Goal: Task Accomplishment & Management: Manage account settings

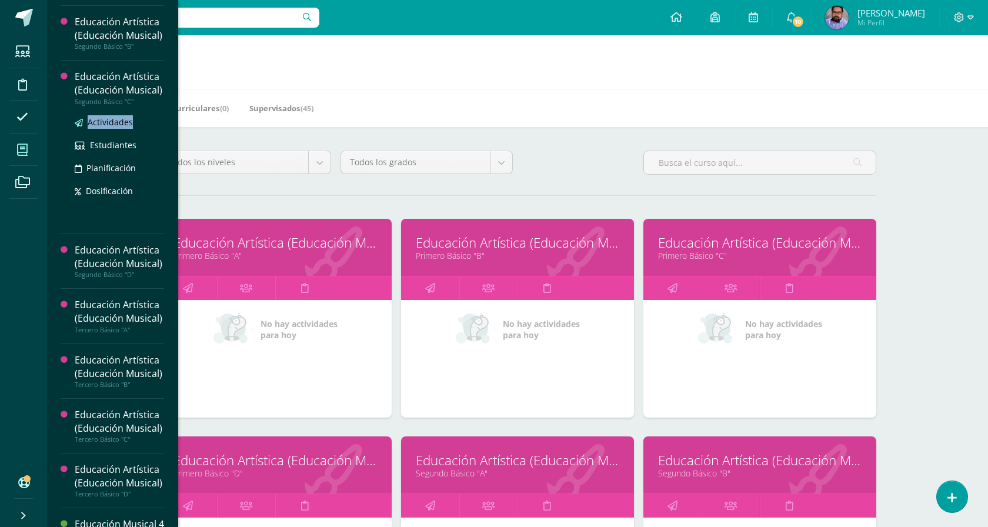
scroll to position [282, 0]
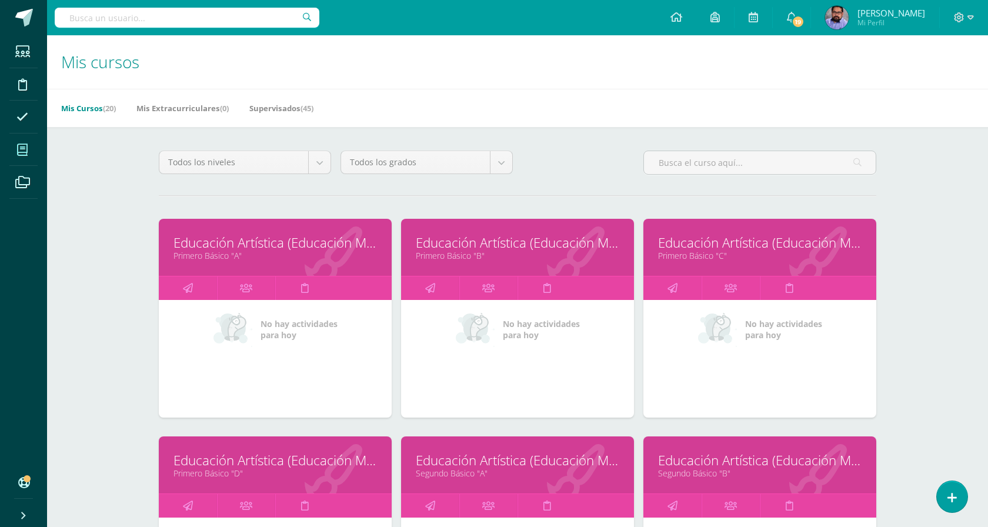
drag, startPoint x: 116, startPoint y: 272, endPoint x: 475, endPoint y: 3, distance: 449.1
click at [47, 35] on div "Estudiantes Disciplina Asistencia Mis cursos Archivos Soporte Ayuda Reportar un…" at bounding box center [517, 35] width 941 height 0
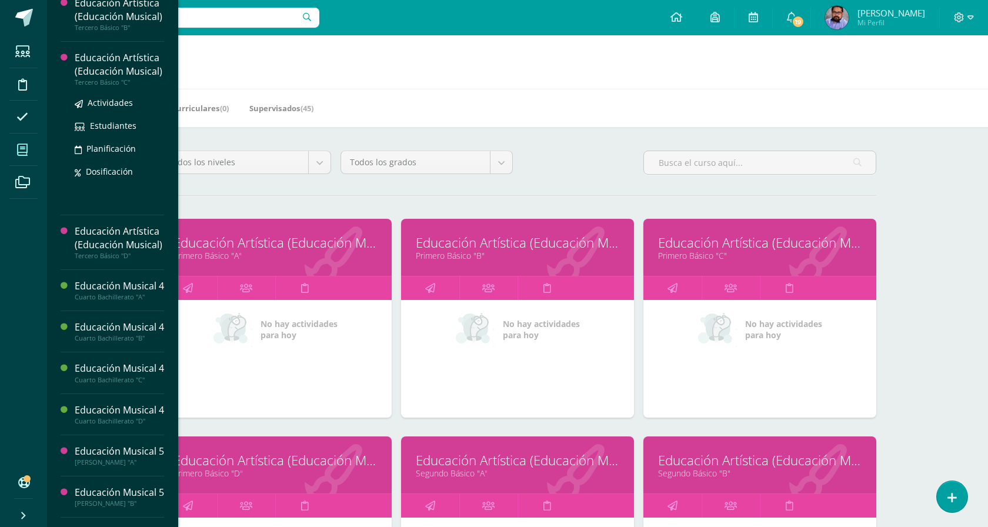
scroll to position [457, 0]
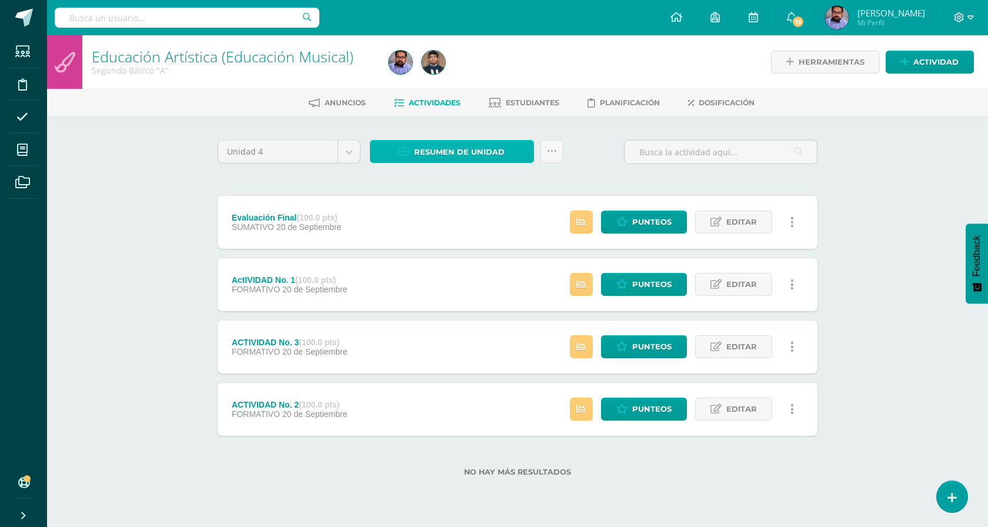
click at [449, 143] on span "Resumen de unidad" at bounding box center [459, 152] width 91 height 22
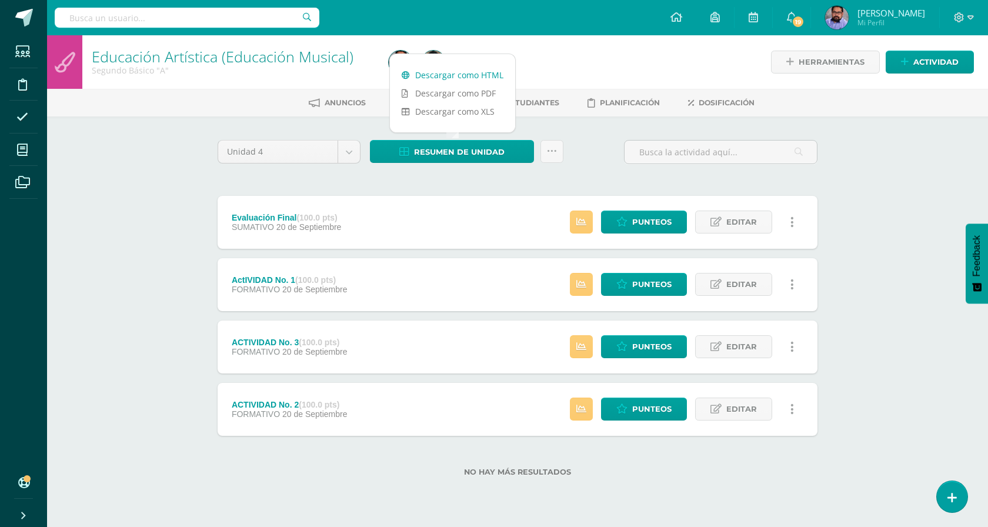
click at [467, 72] on link "Descargar como HTML" at bounding box center [452, 75] width 125 height 18
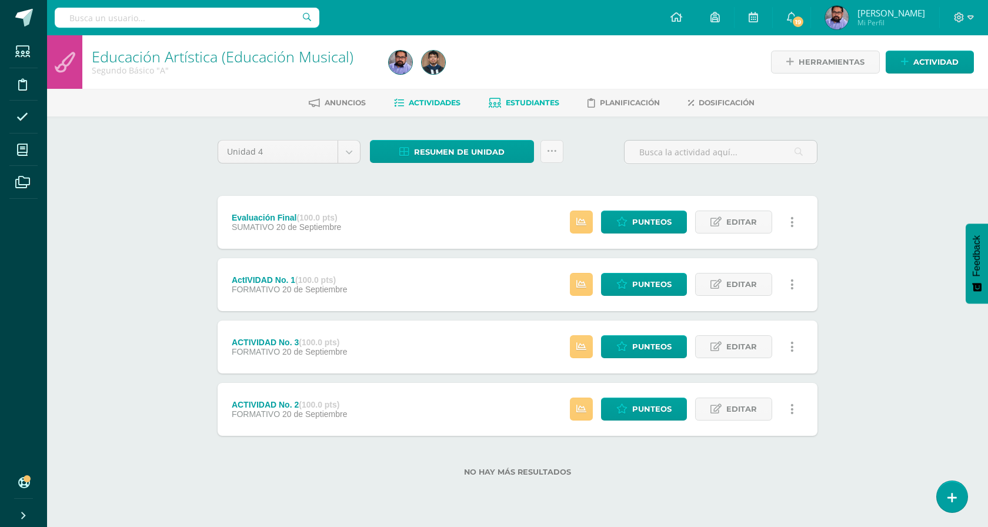
click at [543, 104] on span "Estudiantes" at bounding box center [533, 102] width 54 height 9
click at [453, 152] on span "Resumen de unidad" at bounding box center [459, 152] width 91 height 22
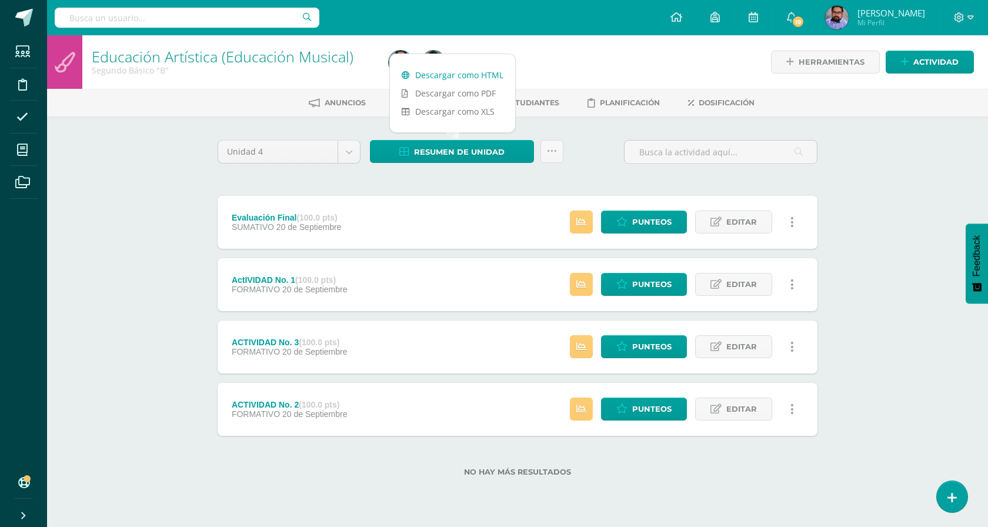
click at [475, 74] on link "Descargar como HTML" at bounding box center [452, 75] width 125 height 18
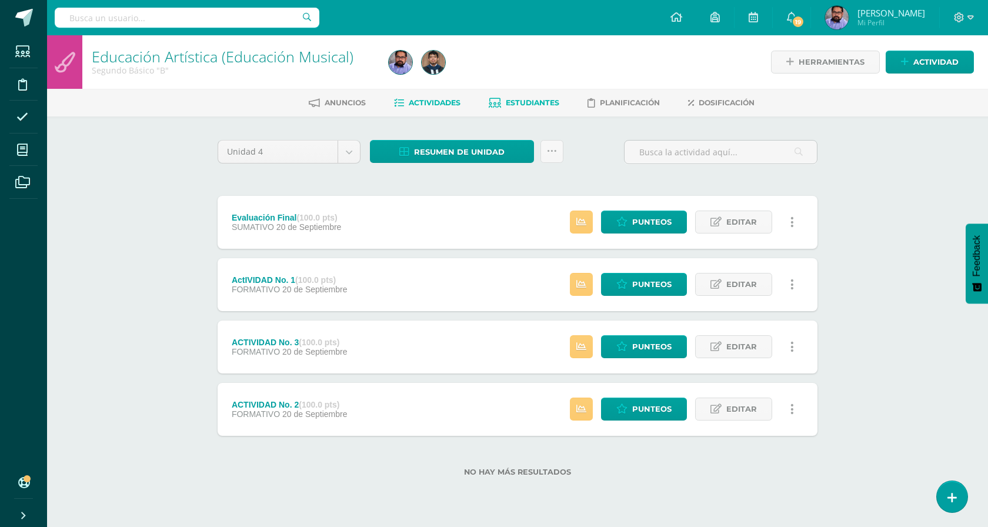
click at [529, 101] on span "Estudiantes" at bounding box center [533, 102] width 54 height 9
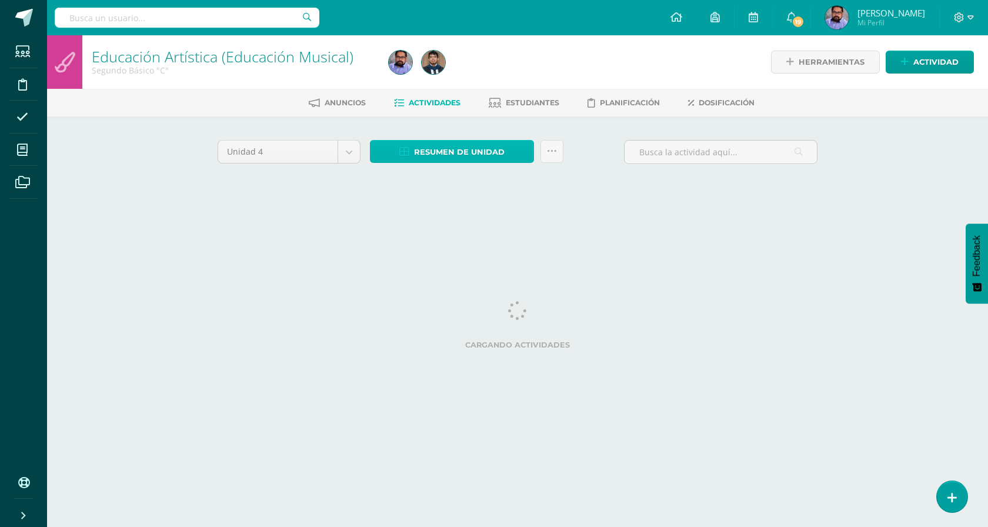
click at [508, 152] on link "Resumen de unidad" at bounding box center [452, 151] width 164 height 23
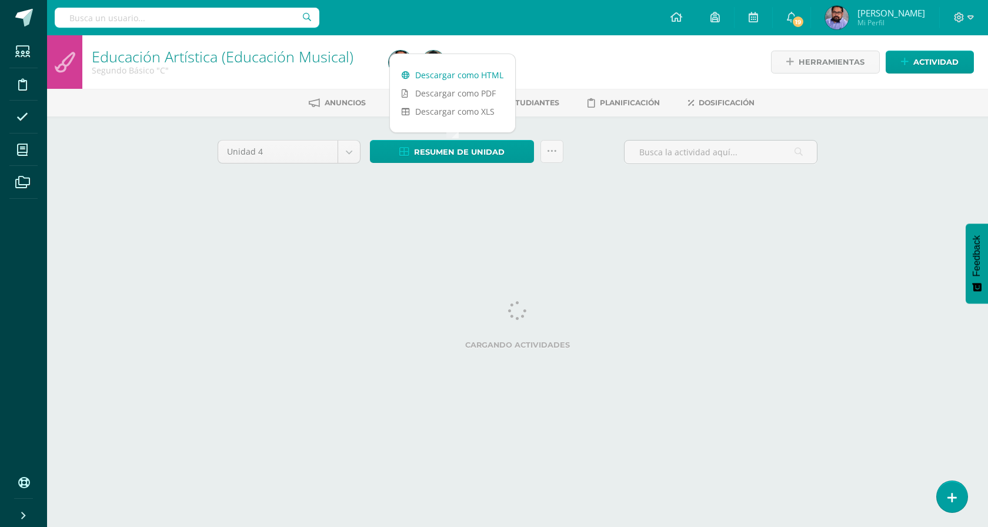
click at [482, 71] on link "Descargar como HTML" at bounding box center [452, 75] width 125 height 18
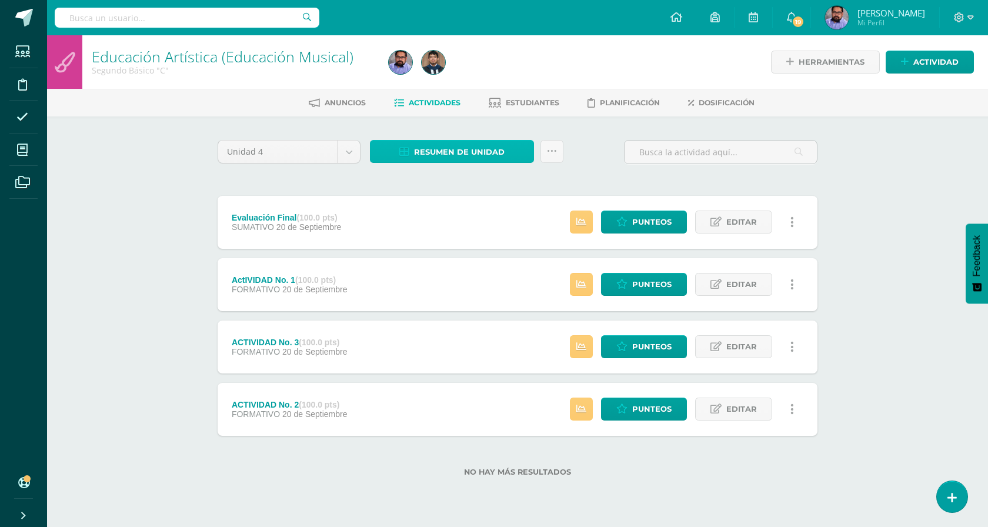
click at [463, 146] on span "Resumen de unidad" at bounding box center [459, 152] width 91 height 22
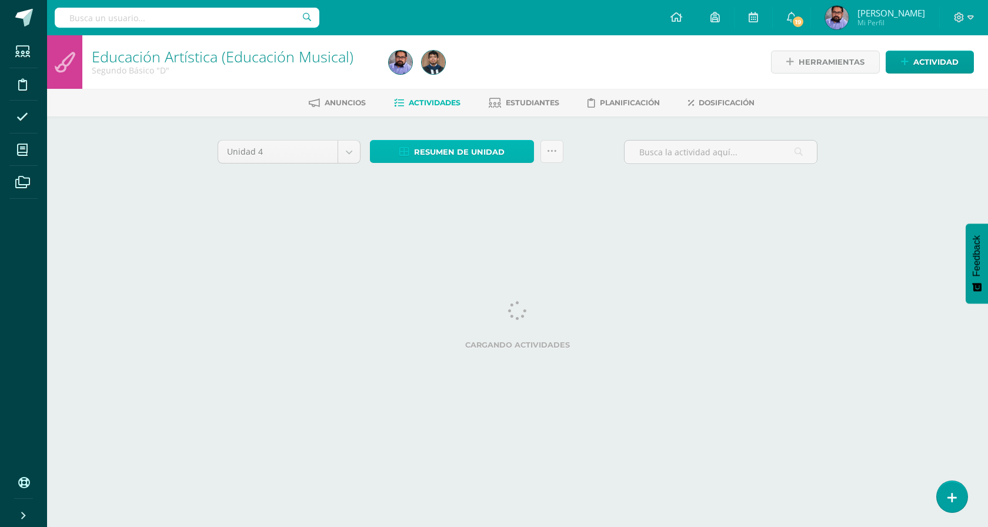
click at [481, 157] on span "Resumen de unidad" at bounding box center [459, 152] width 91 height 22
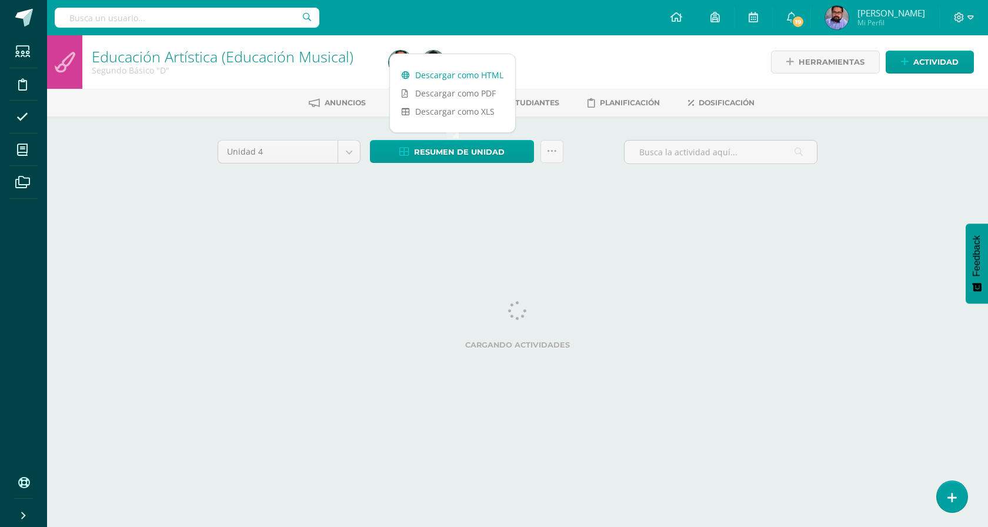
click at [486, 79] on link "Descargar como HTML" at bounding box center [452, 75] width 125 height 18
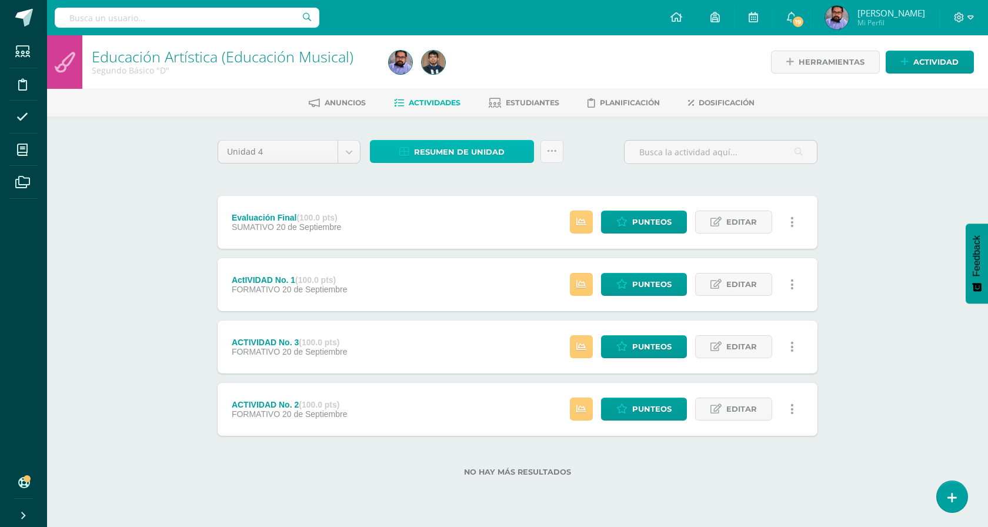
click at [442, 145] on span "Resumen de unidad" at bounding box center [459, 152] width 91 height 22
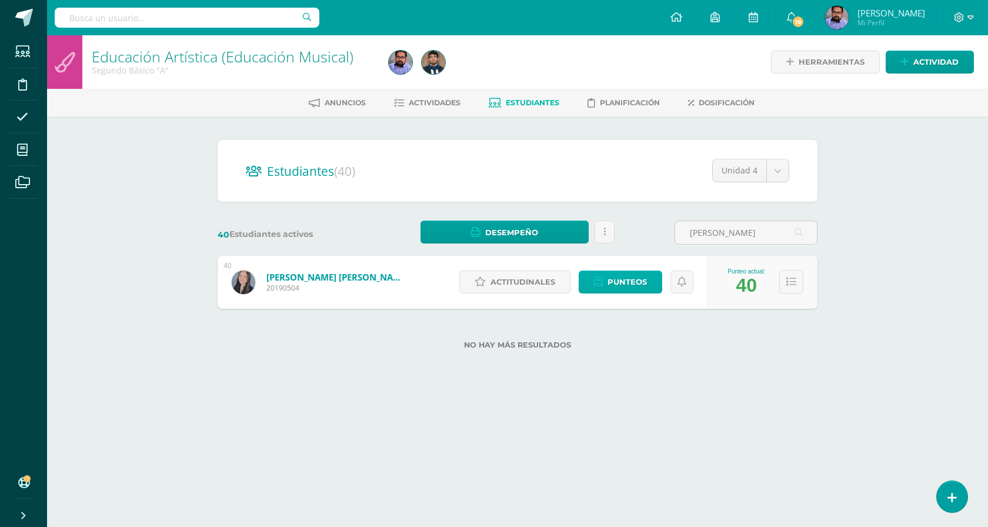
type input "kendra"
click at [605, 280] on link "Punteos" at bounding box center [621, 282] width 84 height 23
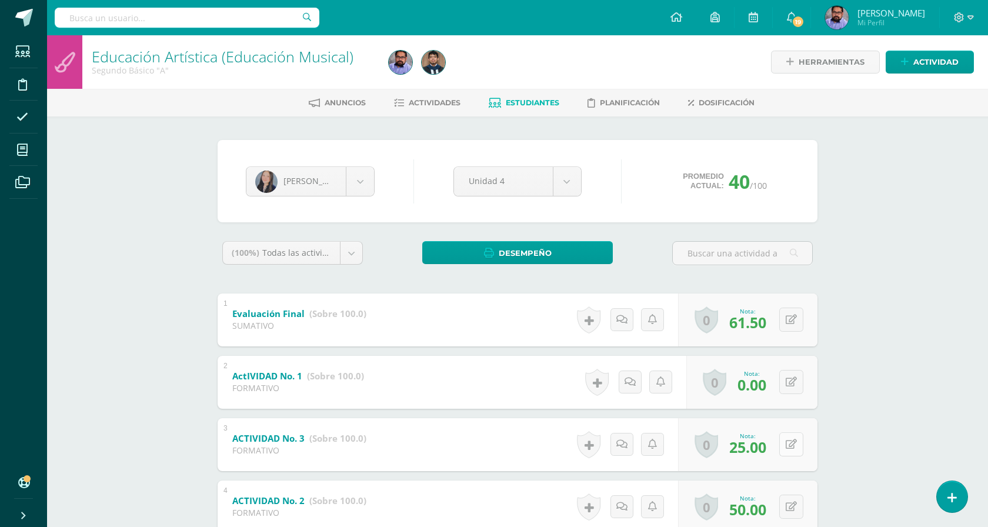
click at [796, 443] on button at bounding box center [791, 444] width 24 height 24
type input "50"
click at [886, 389] on div "Educación Artística (Educación Musical) Segundo Básico "A" Herramientas Detalle…" at bounding box center [517, 323] width 941 height 576
click at [798, 386] on button at bounding box center [799, 382] width 25 height 25
type input "50"
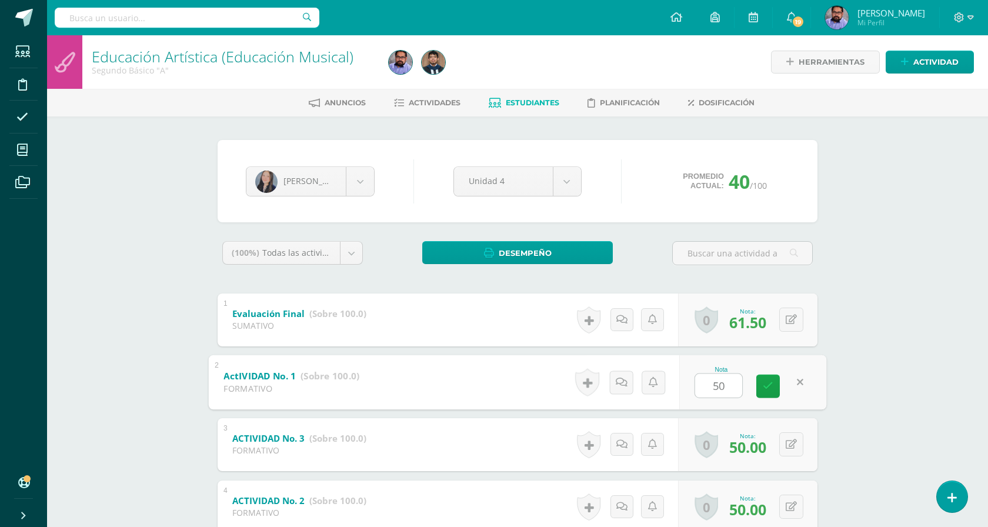
click at [809, 323] on div "0 Logros Logros obtenidos Aún no hay logros agregados Nota: 61.50" at bounding box center [747, 319] width 139 height 53
click at [792, 381] on button at bounding box center [791, 382] width 24 height 24
type input "60"
click at [787, 447] on button at bounding box center [791, 444] width 24 height 24
type input "60"
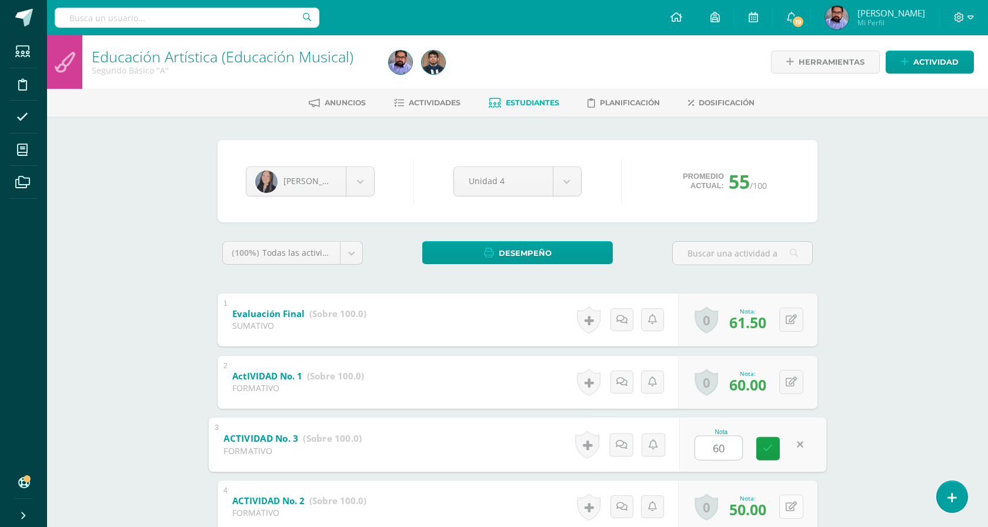
click at [795, 498] on button at bounding box center [791, 507] width 24 height 24
type input "60"
click at [889, 429] on div "Educación Artística (Educación Musical) Segundo Básico "A" Herramientas Detalle…" at bounding box center [517, 323] width 941 height 576
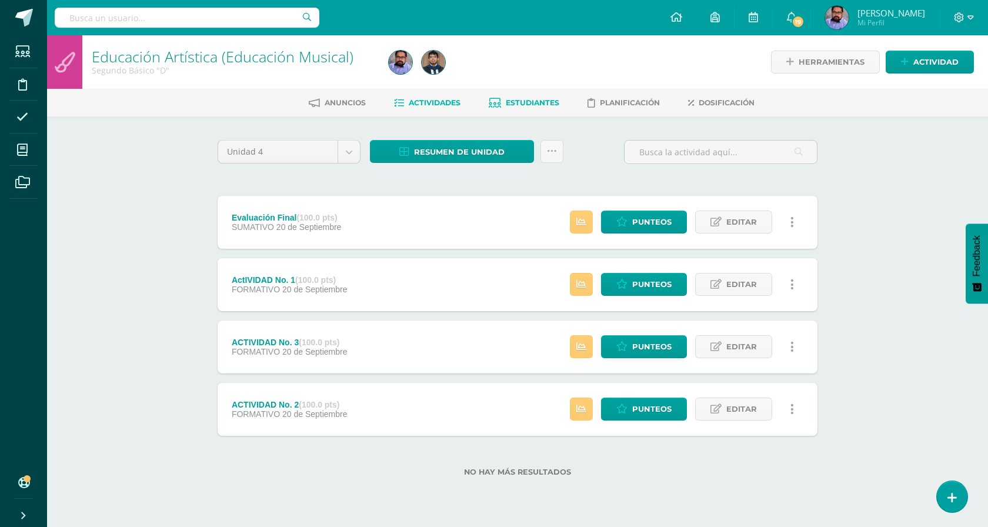
click at [515, 106] on span "Estudiantes" at bounding box center [533, 102] width 54 height 9
click at [465, 157] on span "Resumen de unidad" at bounding box center [459, 152] width 91 height 22
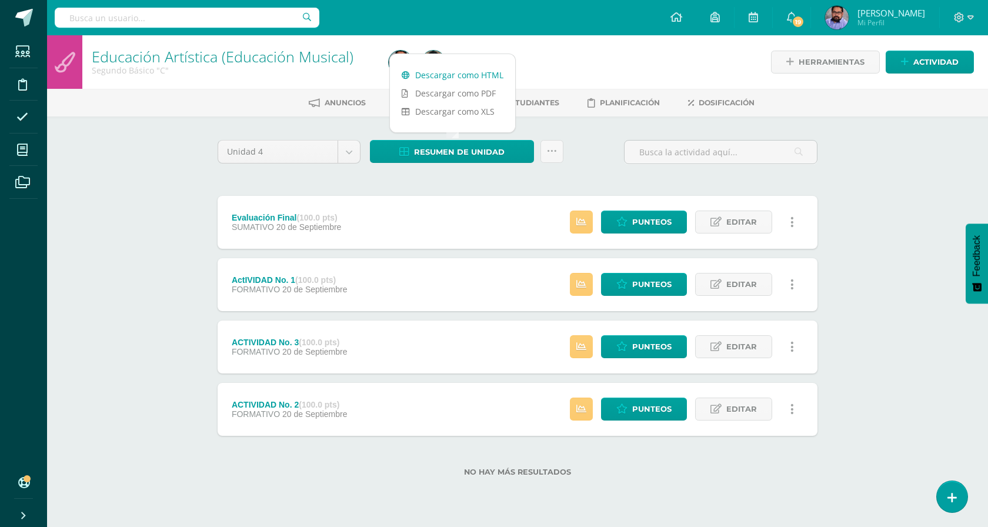
click at [495, 79] on link "Descargar como HTML" at bounding box center [452, 75] width 125 height 18
click at [537, 107] on link "Estudiantes" at bounding box center [524, 103] width 71 height 19
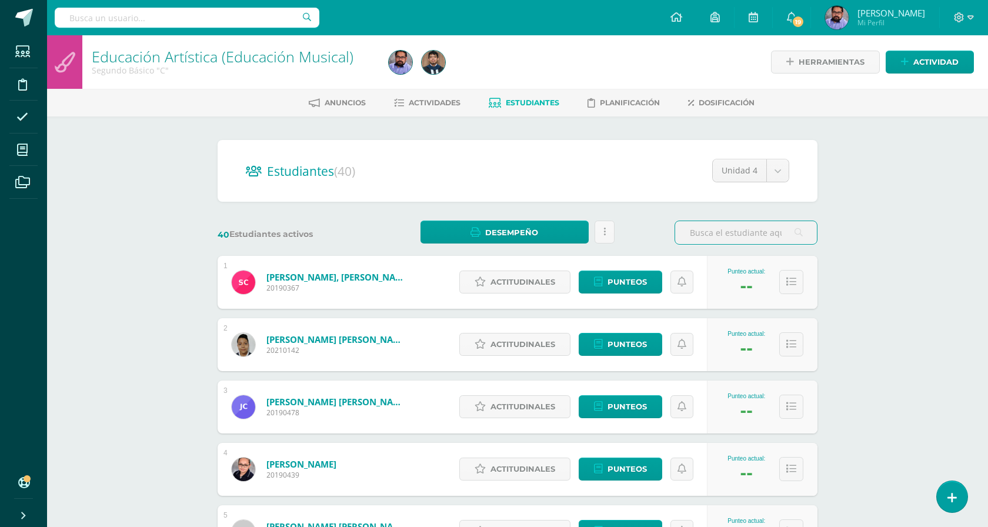
click at [729, 227] on input "text" at bounding box center [746, 232] width 142 height 23
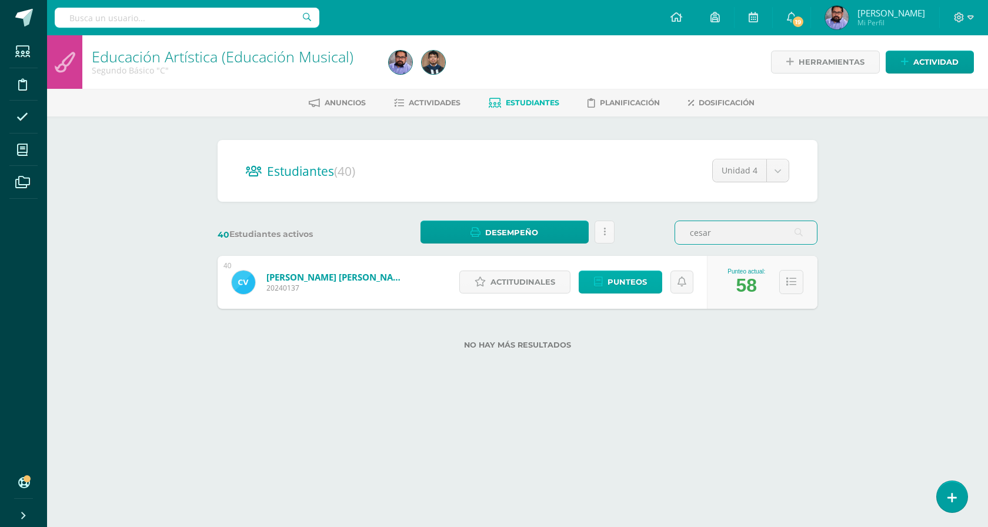
type input "cesar"
click at [609, 286] on span "Punteos" at bounding box center [627, 282] width 39 height 22
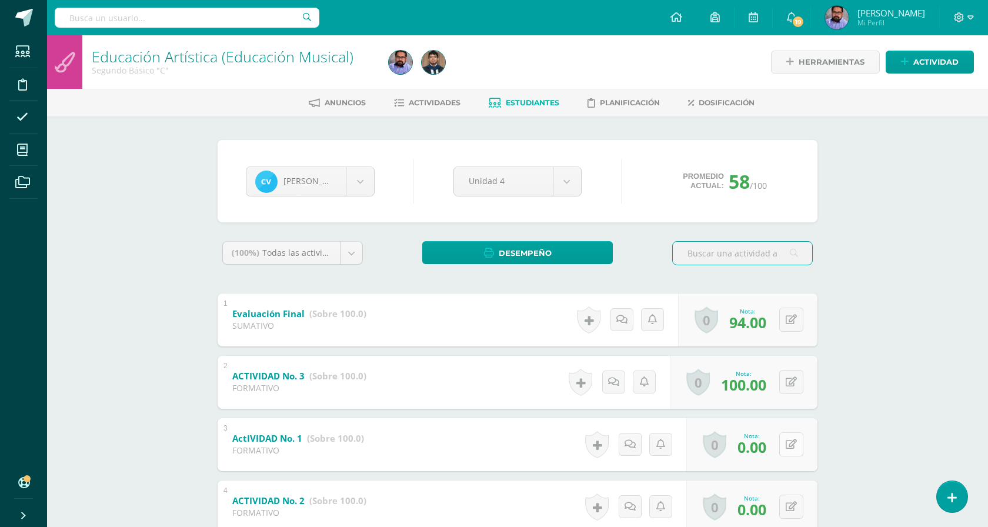
click at [790, 443] on button at bounding box center [791, 444] width 24 height 24
type input "50"
click at [860, 407] on div "Educación Artística (Educación Musical) Segundo Básico "C" Herramientas Detalle…" at bounding box center [517, 323] width 941 height 576
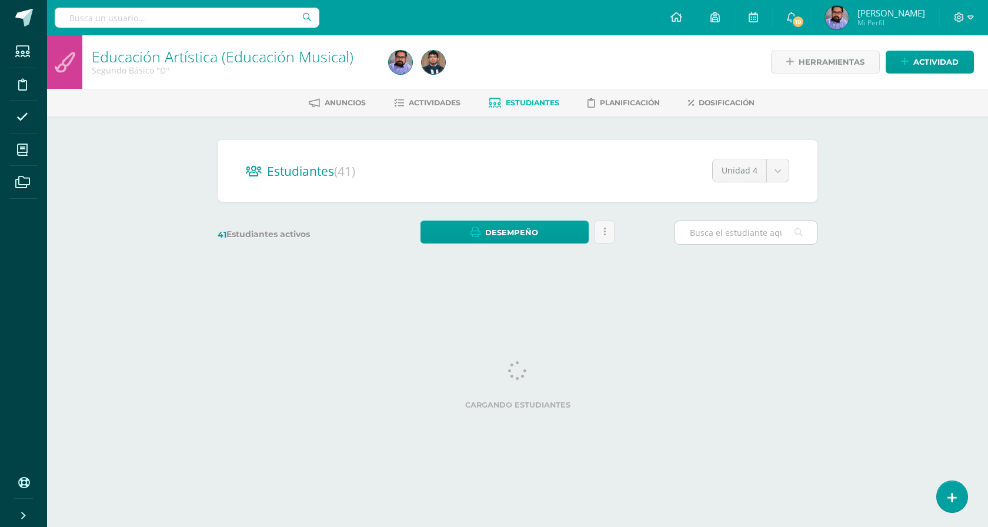
click at [730, 241] on input "text" at bounding box center [746, 232] width 142 height 23
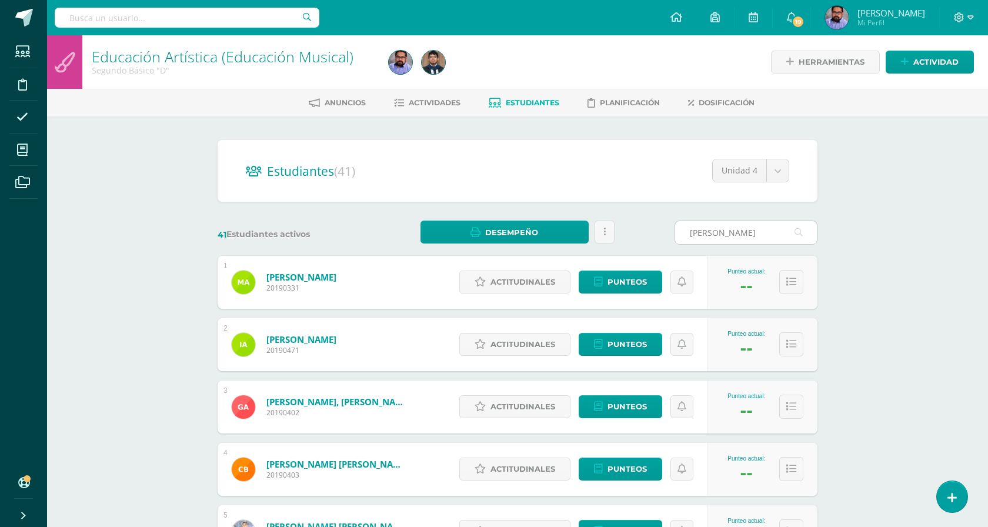
type input "ariana"
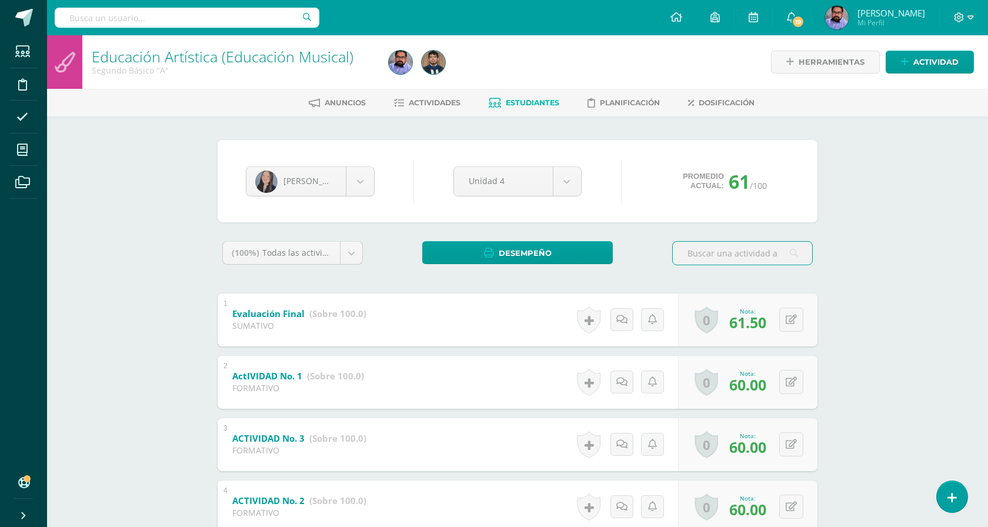
click at [712, 253] on input "text" at bounding box center [742, 253] width 139 height 23
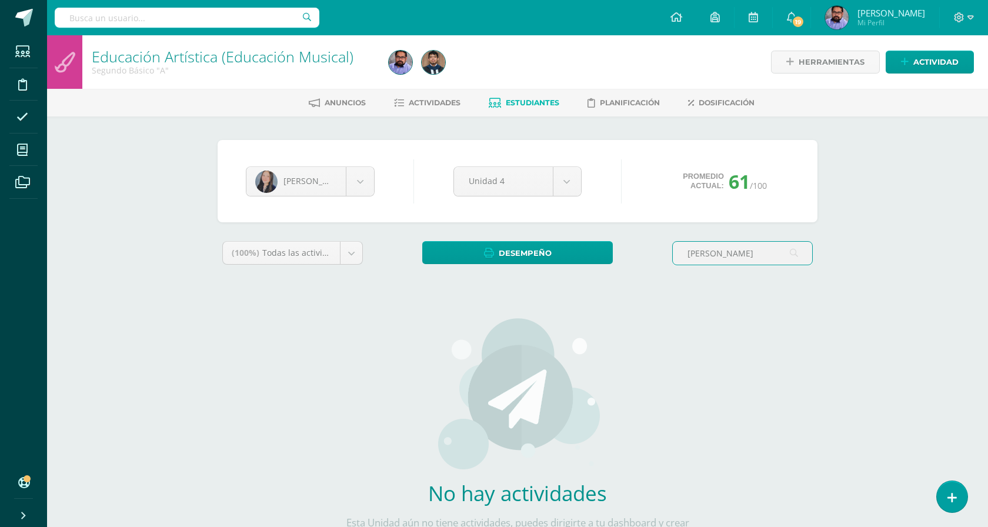
type input "taylor"
click at [739, 254] on input "taylor" at bounding box center [742, 253] width 139 height 23
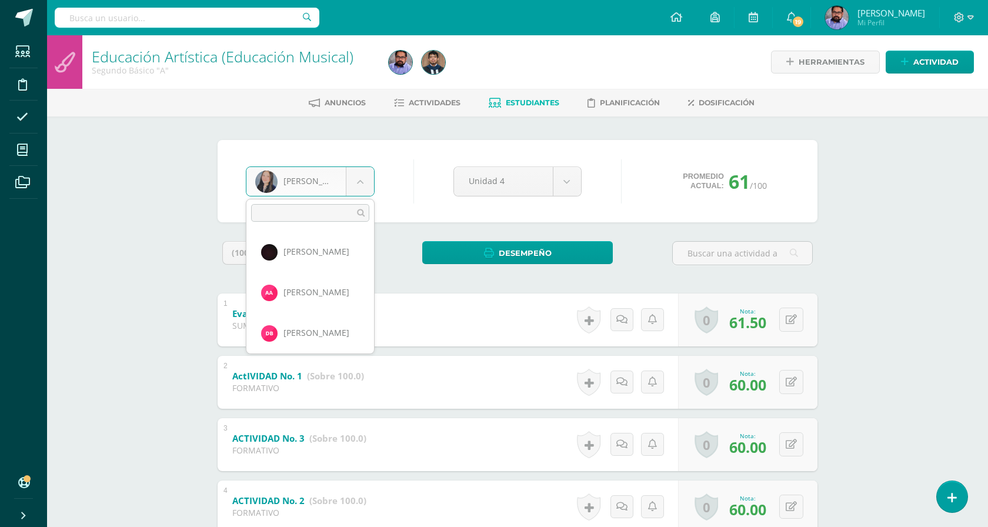
click at [333, 182] on body "Estudiantes Disciplina Asistencia Mis cursos Archivos Soporte Ayuda Reportar un…" at bounding box center [494, 306] width 988 height 612
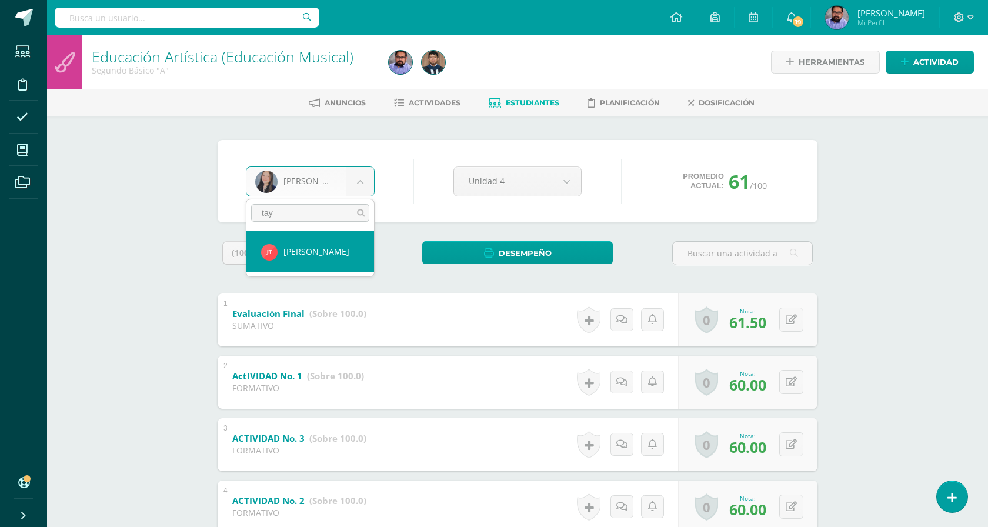
type input "tay"
select select "2748"
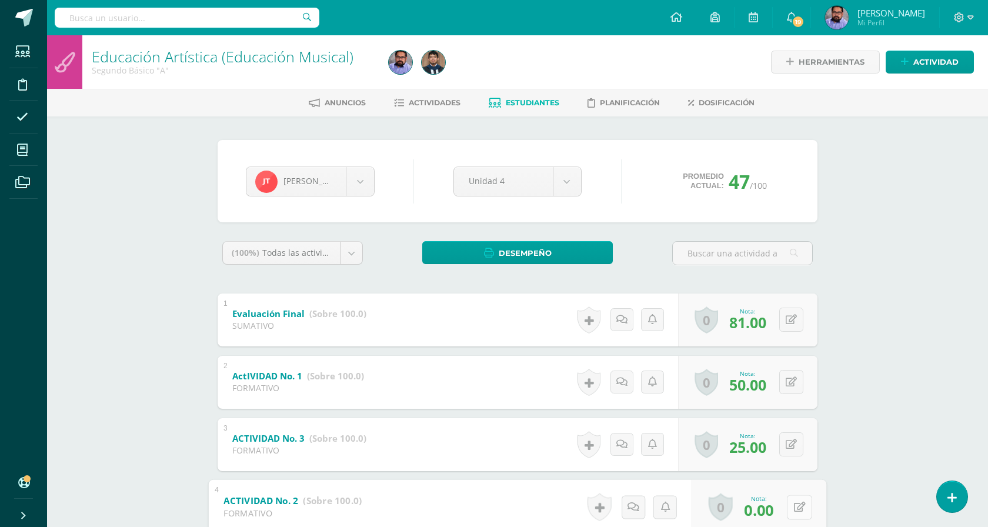
click at [794, 509] on icon at bounding box center [800, 507] width 12 height 10
type input "60"
click at [891, 167] on div "Educación Artística (Educación Musical) Segundo Básico "A" Herramientas Detalle…" at bounding box center [517, 323] width 941 height 576
click at [797, 446] on button at bounding box center [791, 444] width 24 height 24
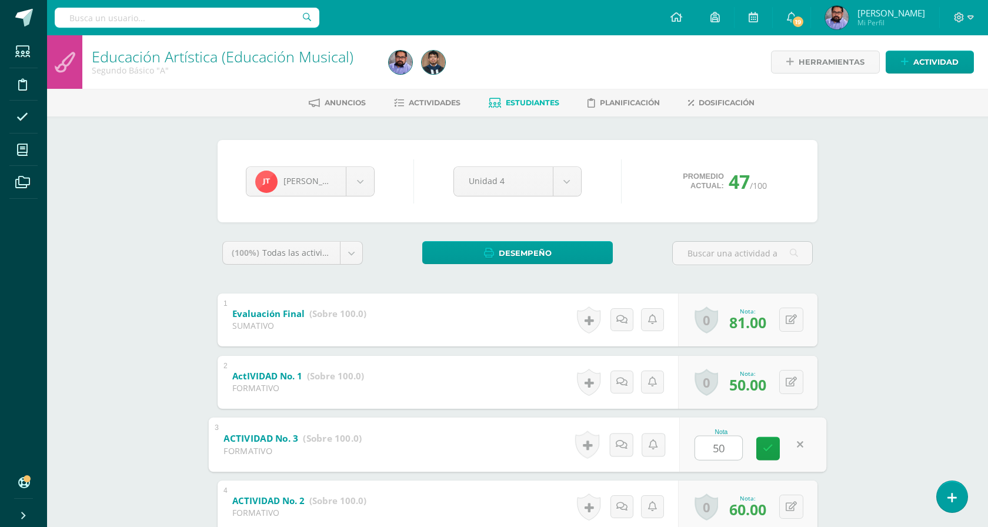
type input "50"
click at [875, 393] on div "Educación Artística (Educación Musical) Segundo Básico "A" Herramientas Detalle…" at bounding box center [517, 323] width 941 height 576
click at [797, 502] on button at bounding box center [791, 507] width 24 height 24
type input "50"
click at [885, 357] on div "Educación Artística (Educación Musical) Segundo Básico "A" Herramientas Detalle…" at bounding box center [517, 323] width 941 height 576
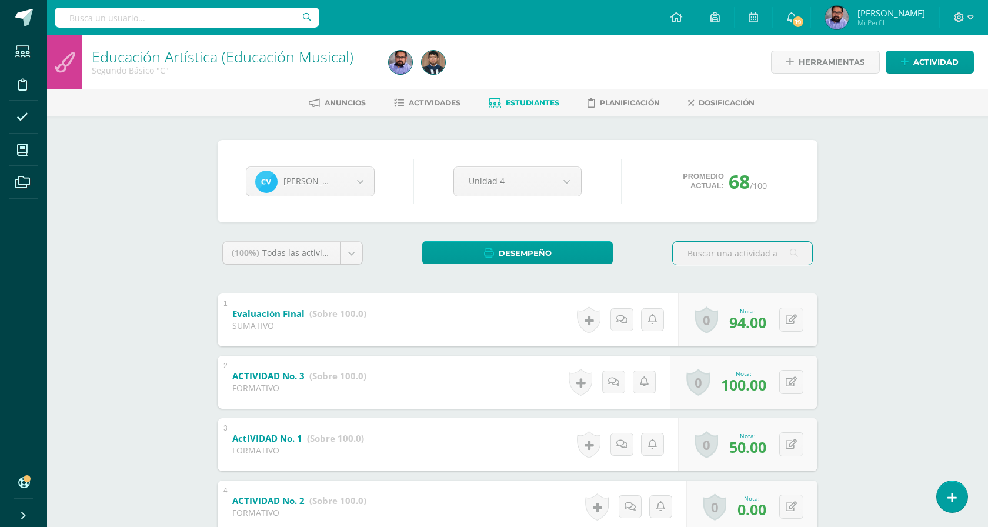
click at [431, 112] on div "Anuncios Actividades Estudiantes Planificación Dosificación" at bounding box center [531, 103] width 969 height 28
click at [433, 103] on span "Actividades" at bounding box center [435, 102] width 52 height 9
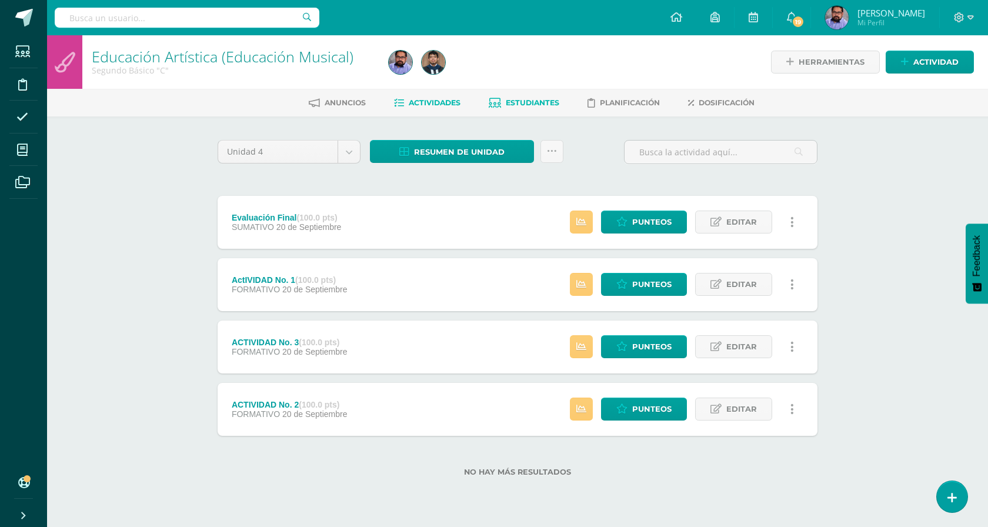
click at [511, 98] on span "Estudiantes" at bounding box center [533, 102] width 54 height 9
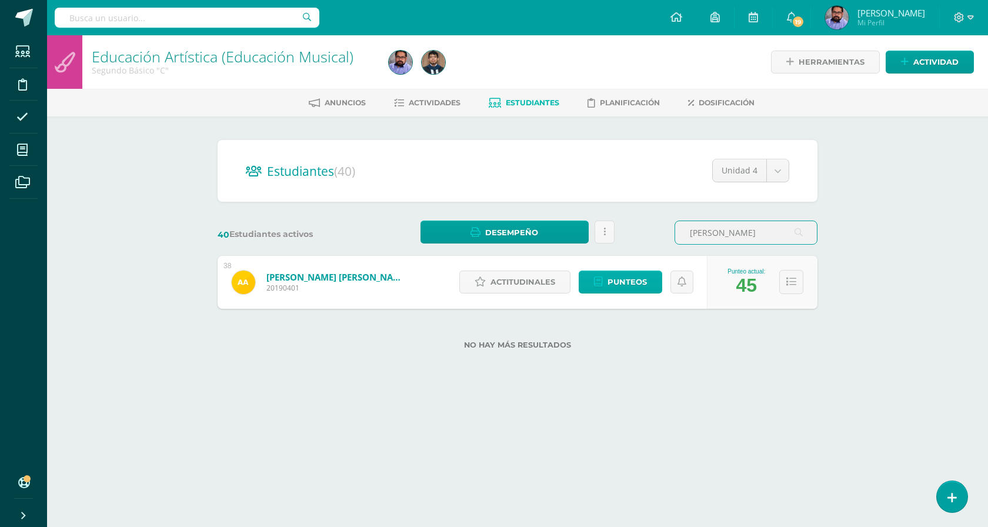
type input "[PERSON_NAME]"
click at [640, 286] on span "Punteos" at bounding box center [627, 282] width 39 height 22
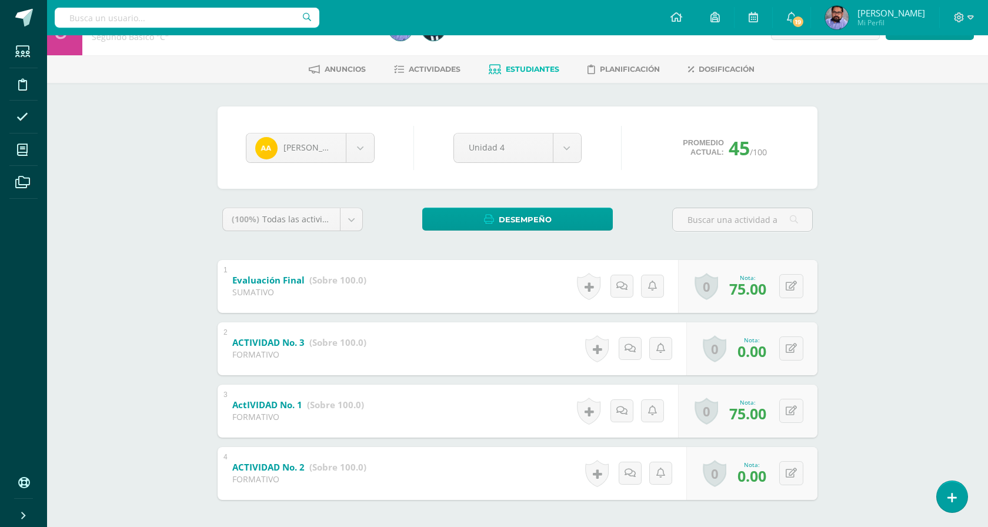
scroll to position [38, 0]
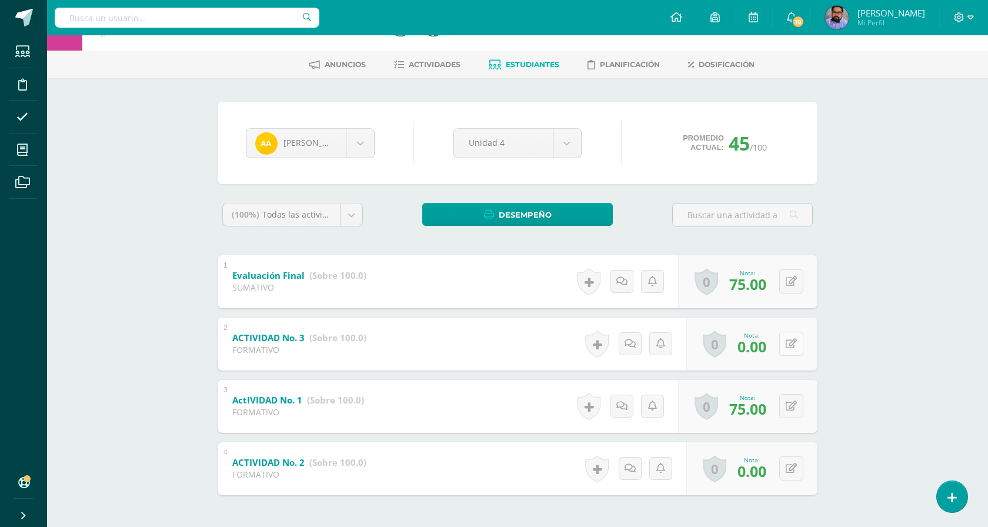
click at [788, 345] on button at bounding box center [791, 344] width 24 height 24
type input "50"
click at [796, 471] on icon at bounding box center [800, 468] width 12 height 10
type input "50"
click at [916, 331] on div "Educación Artística (Educación Musical) Segundo Básico "C" Herramientas Detalle…" at bounding box center [517, 285] width 941 height 576
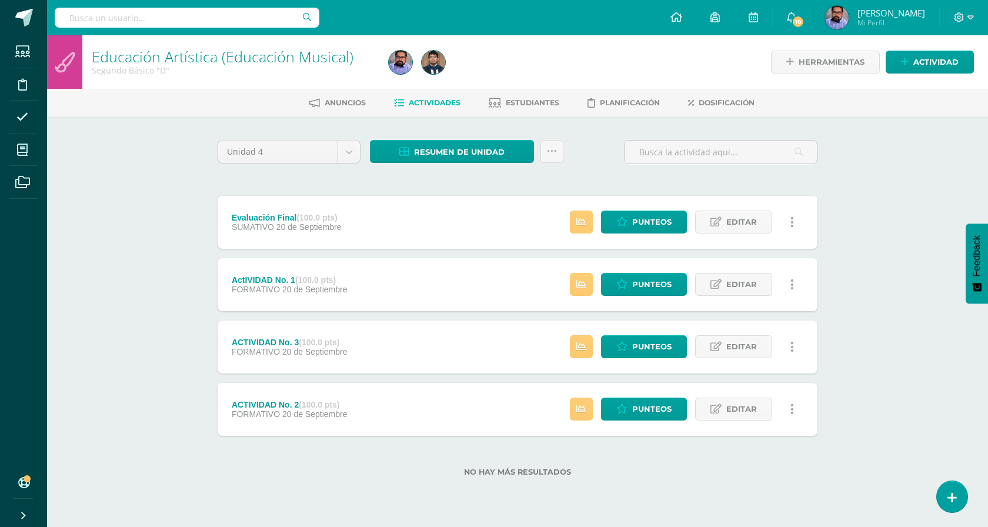
click at [530, 86] on div at bounding box center [535, 62] width 302 height 54
click at [530, 106] on span "Estudiantes" at bounding box center [533, 102] width 54 height 9
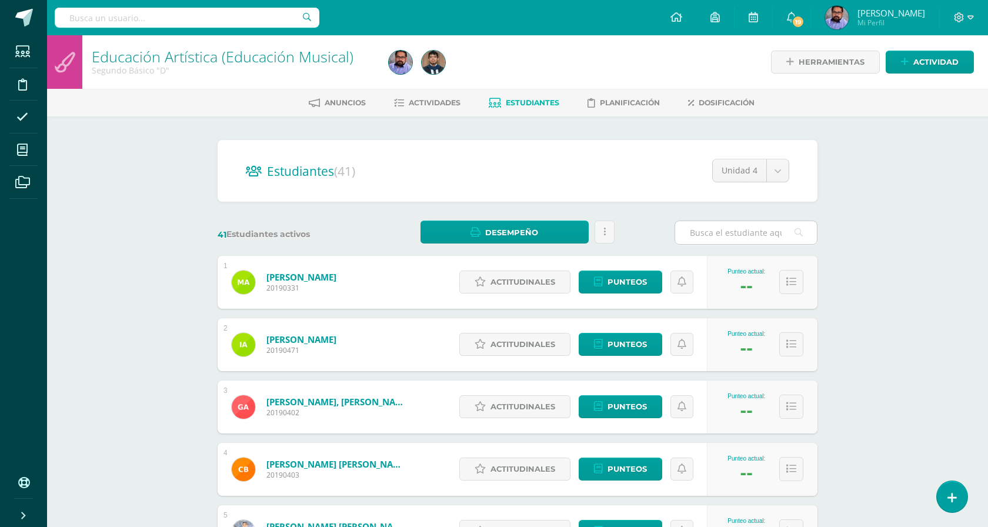
click at [713, 240] on input "text" at bounding box center [746, 232] width 142 height 23
type input "c"
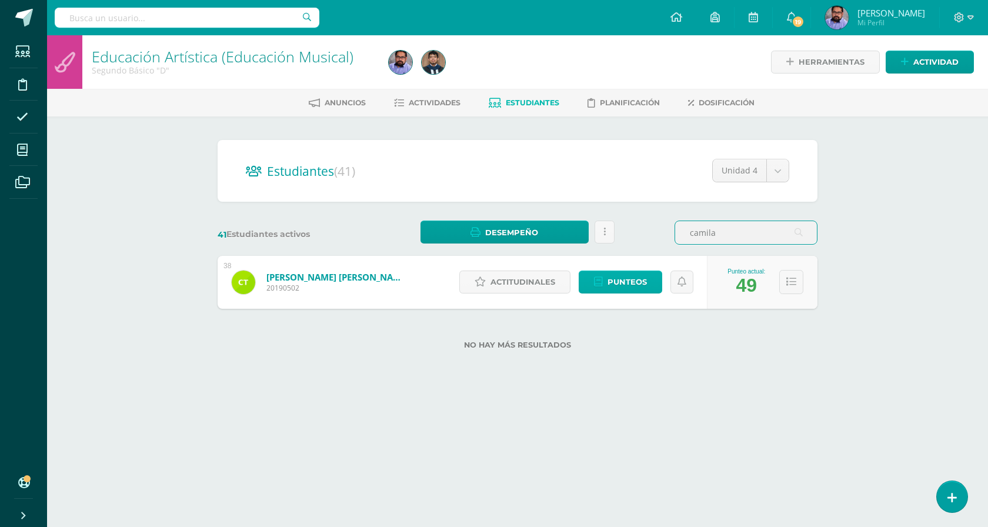
type input "camila"
click at [630, 278] on span "Punteos" at bounding box center [627, 282] width 39 height 22
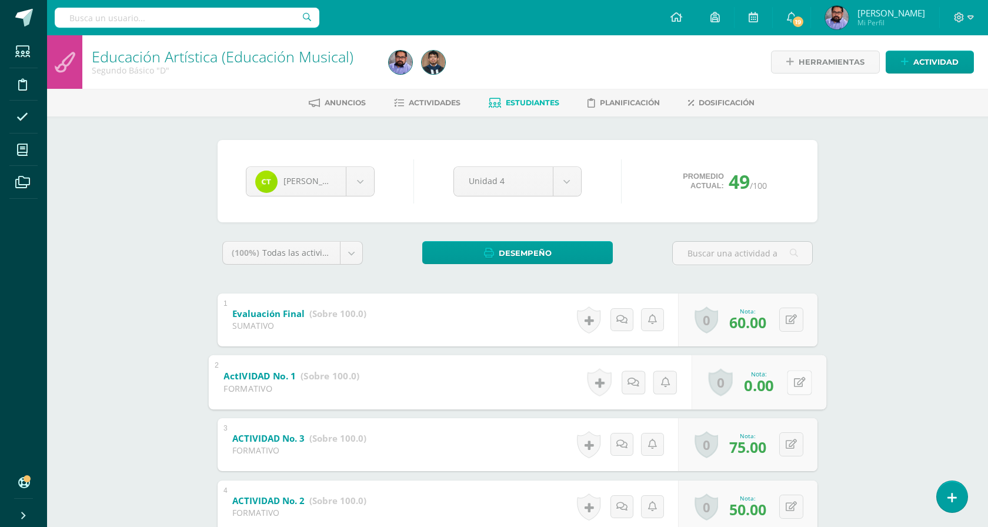
click at [794, 383] on icon at bounding box center [800, 382] width 12 height 10
type input "50"
click at [873, 272] on div "Educación Artística (Educación Musical) Segundo Básico "D" Herramientas Detalle…" at bounding box center [517, 323] width 941 height 576
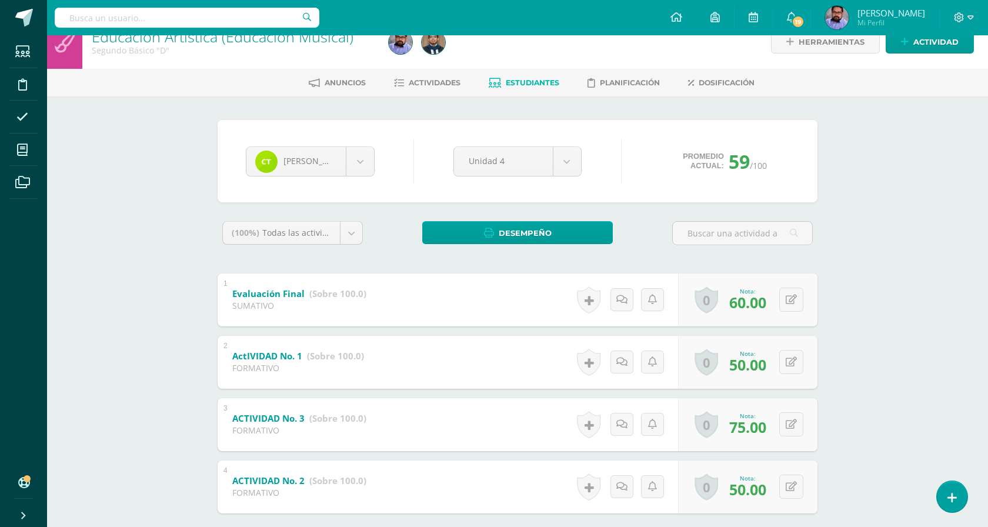
scroll to position [22, 0]
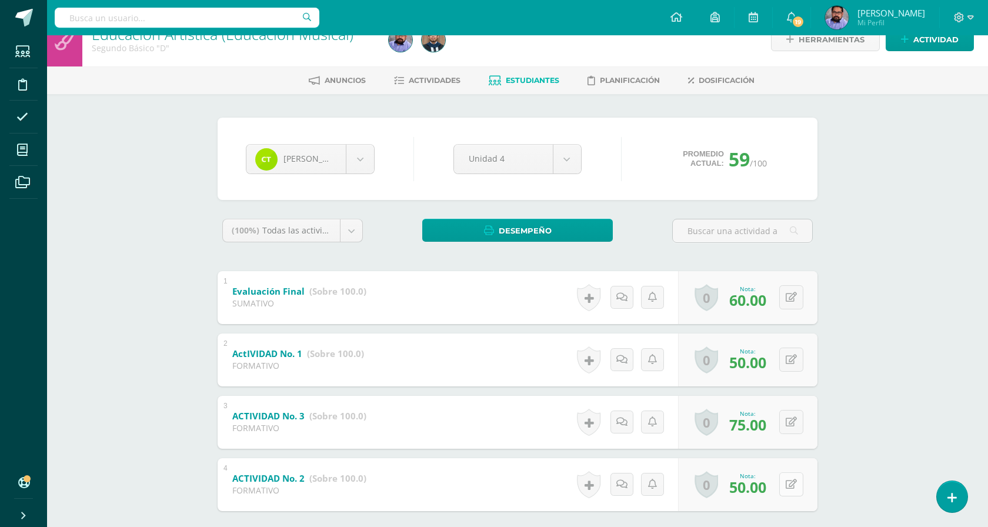
click at [794, 483] on icon at bounding box center [791, 484] width 11 height 10
type input "55"
click at [789, 352] on button at bounding box center [791, 360] width 24 height 24
click at [855, 315] on div "Educación Artística (Educación Musical) Segundo Básico "D" Herramientas Detalle…" at bounding box center [517, 301] width 941 height 576
click at [790, 359] on button at bounding box center [799, 360] width 25 height 25
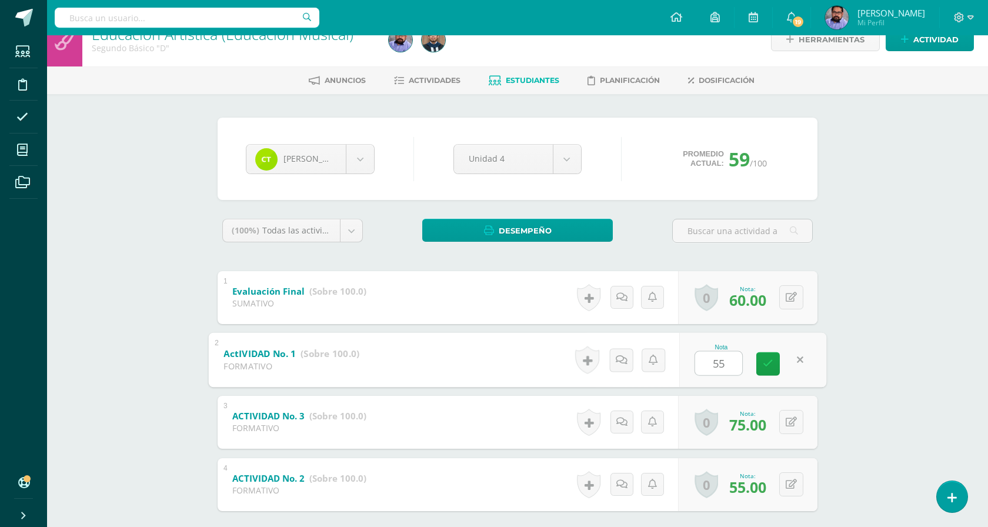
type input "55"
click at [862, 314] on div "Educación Artística (Educación Musical) Segundo Básico "D" Herramientas Detalle…" at bounding box center [517, 301] width 941 height 576
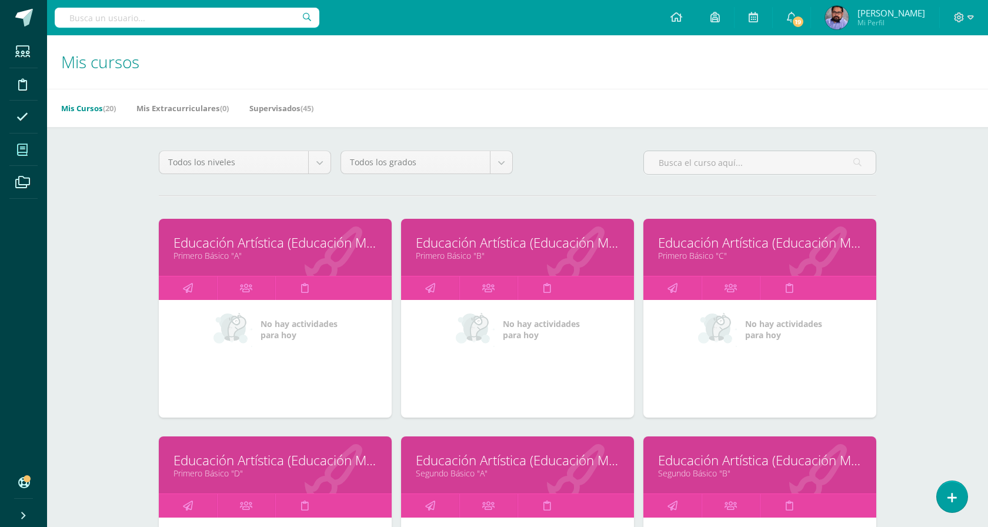
drag, startPoint x: 288, startPoint y: 457, endPoint x: 401, endPoint y: 4, distance: 467.1
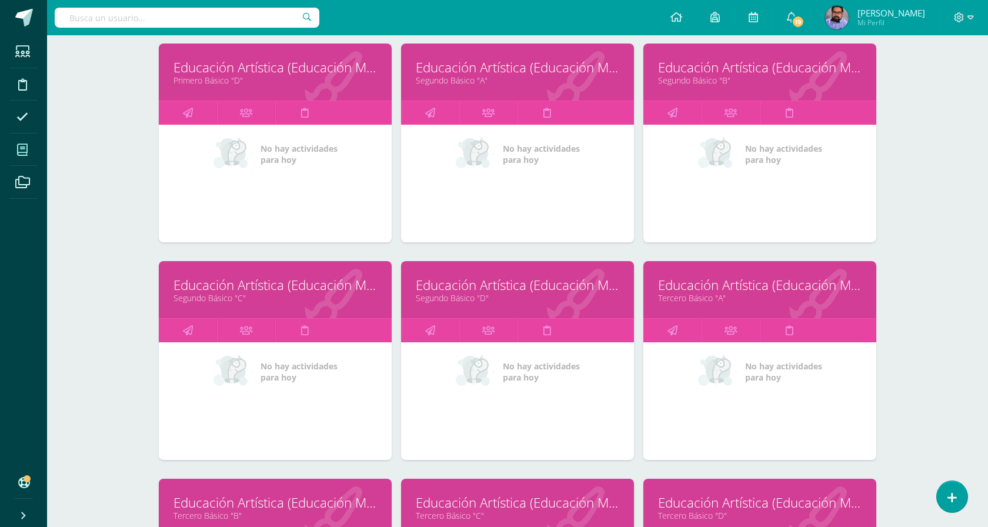
scroll to position [379, 0]
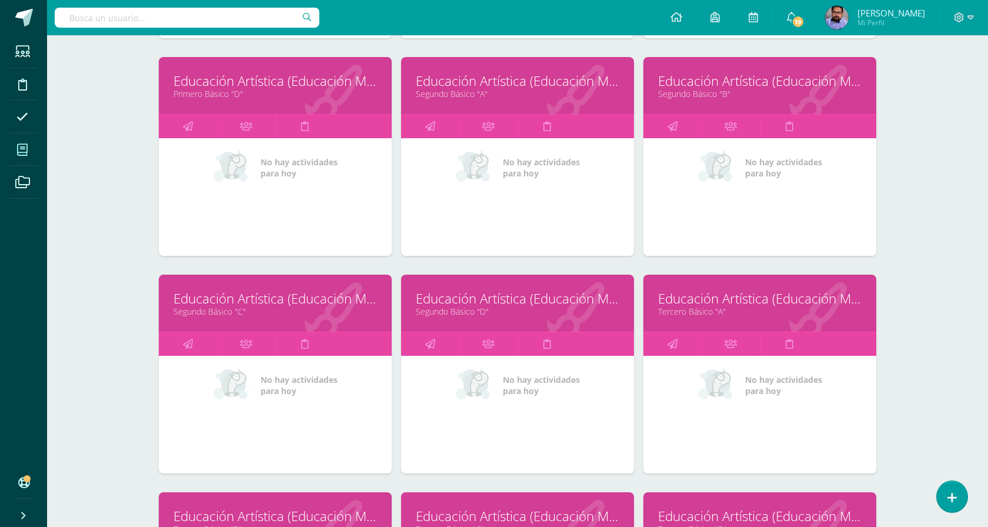
drag, startPoint x: 462, startPoint y: 305, endPoint x: 429, endPoint y: 0, distance: 306.5
click at [0, 0] on body "Estudiantes Disciplina Asistencia Mis cursos Archivos Soporte Ayuda Reportar un…" at bounding box center [494, 531] width 988 height 1820
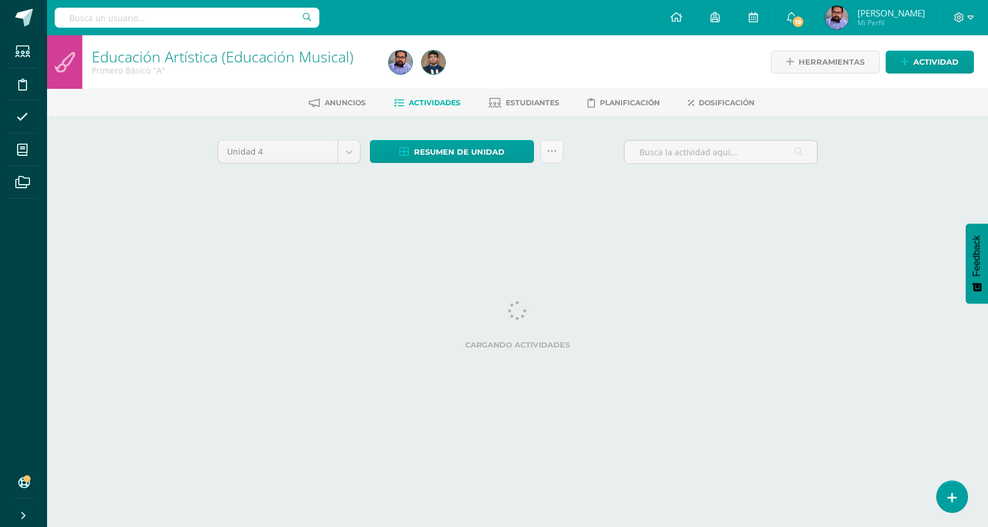
click at [416, 165] on div "Resumen de unidad Descargar como HTML Descargar como PDF Descargar como XLS Sub…" at bounding box center [466, 157] width 203 height 34
click at [421, 155] on span "Resumen de unidad" at bounding box center [459, 152] width 91 height 22
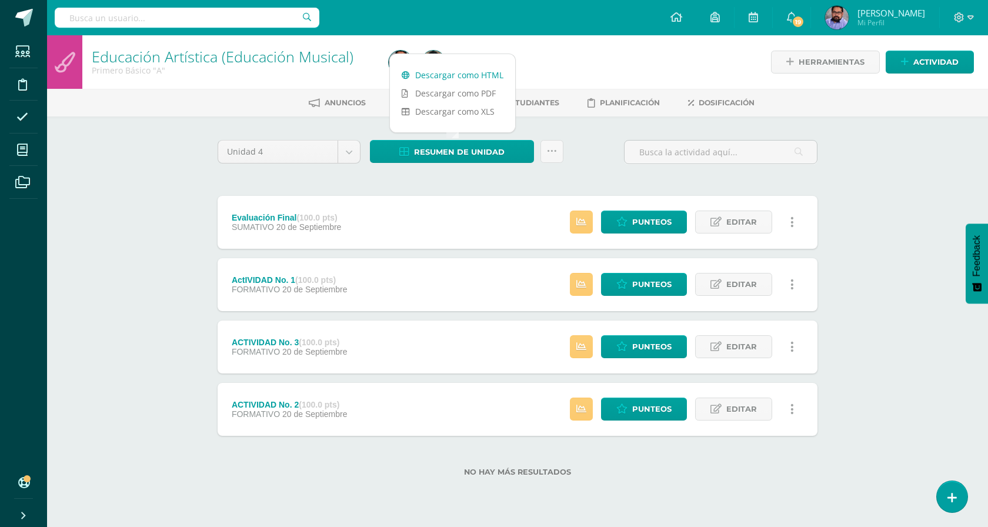
click at [455, 75] on link "Descargar como HTML" at bounding box center [452, 75] width 125 height 18
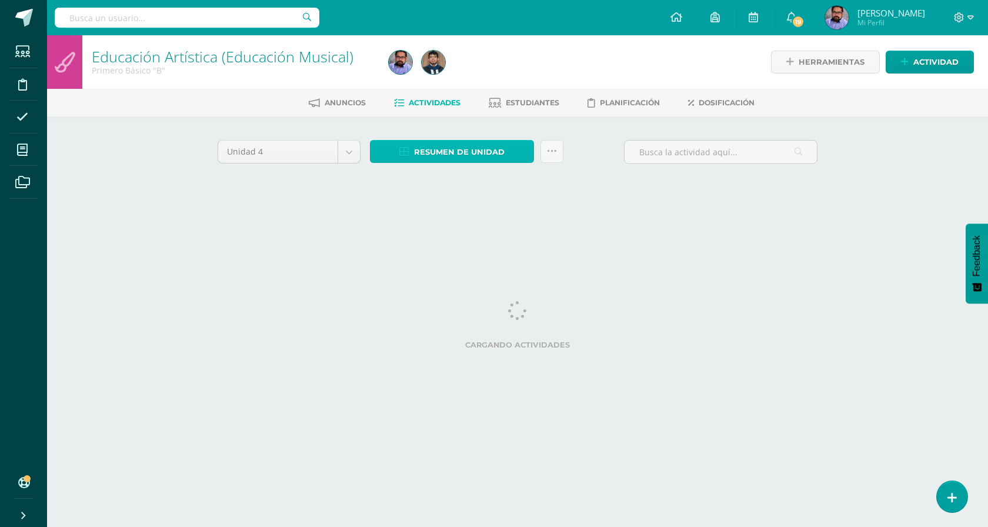
click at [475, 140] on link "Resumen de unidad" at bounding box center [452, 151] width 164 height 23
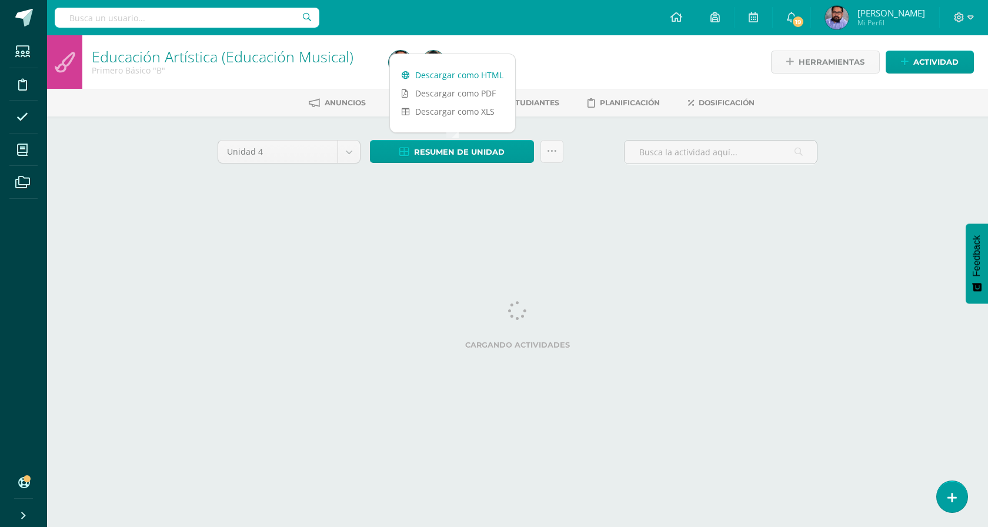
click at [470, 77] on link "Descargar como HTML" at bounding box center [452, 75] width 125 height 18
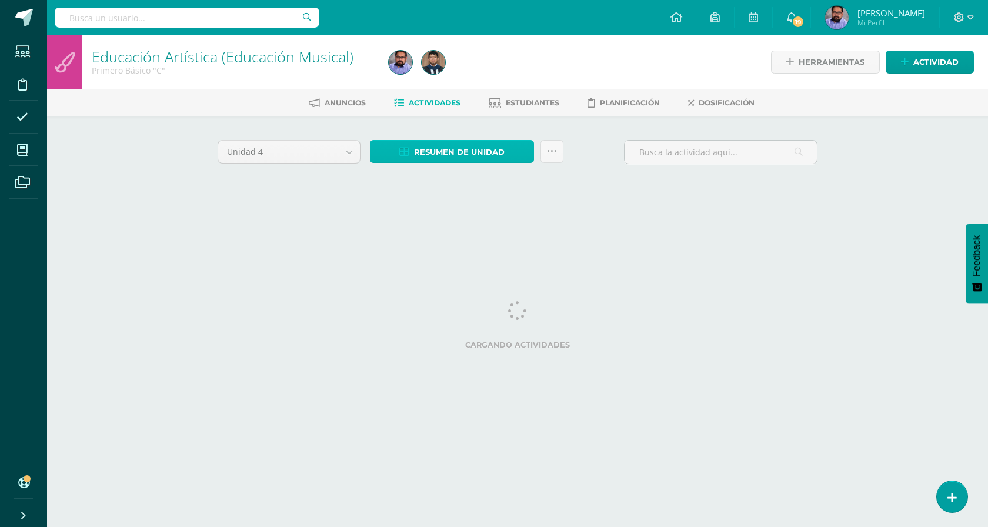
click at [480, 145] on span "Resumen de unidad" at bounding box center [459, 152] width 91 height 22
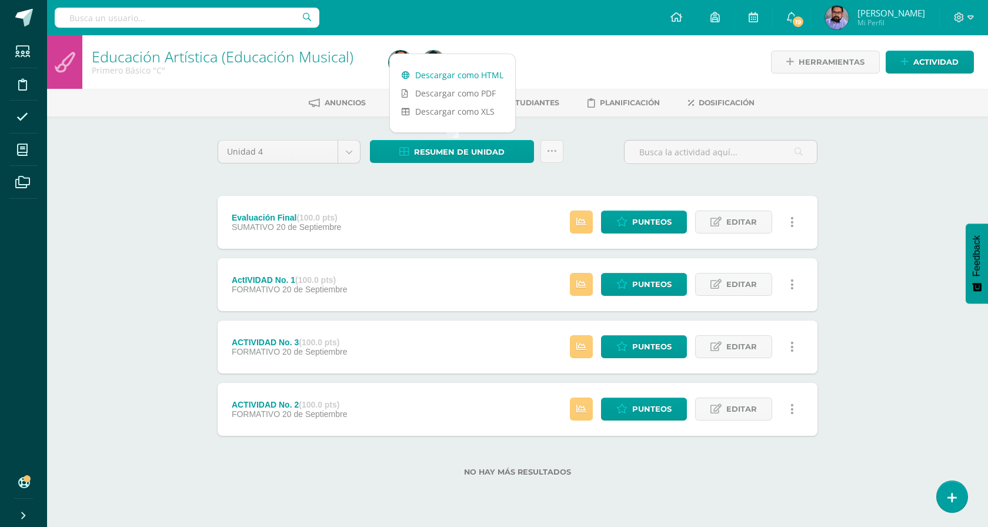
click at [464, 73] on link "Descargar como HTML" at bounding box center [452, 75] width 125 height 18
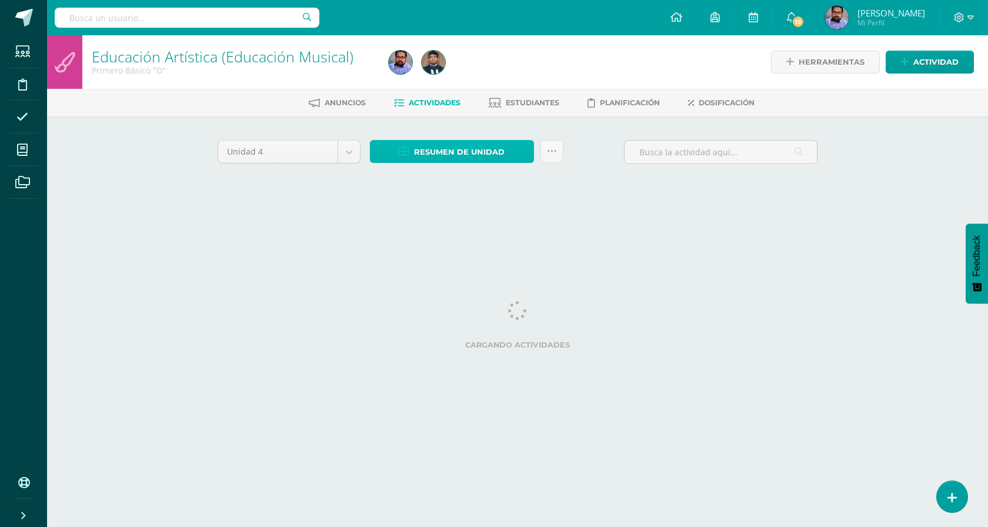
click at [451, 158] on span "Resumen de unidad" at bounding box center [459, 152] width 91 height 22
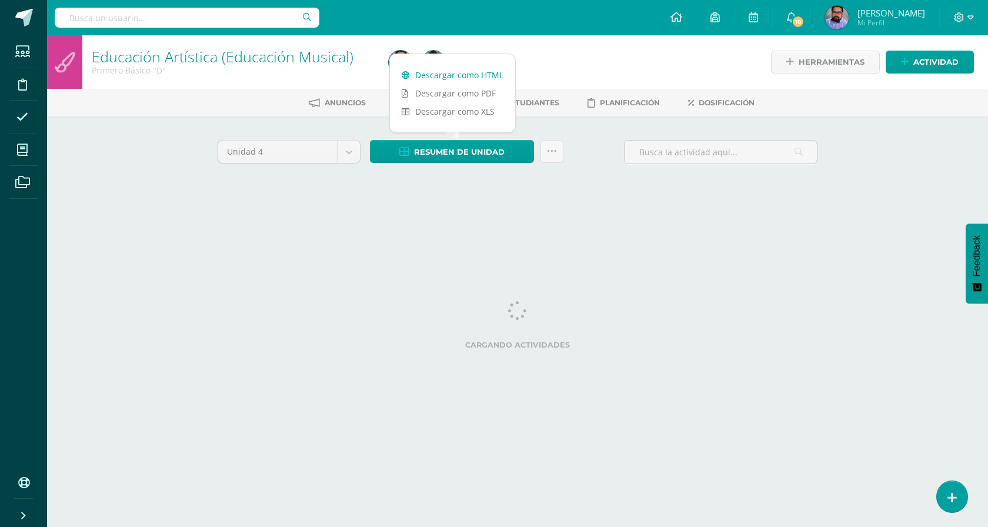
click at [469, 75] on link "Descargar como HTML" at bounding box center [452, 75] width 125 height 18
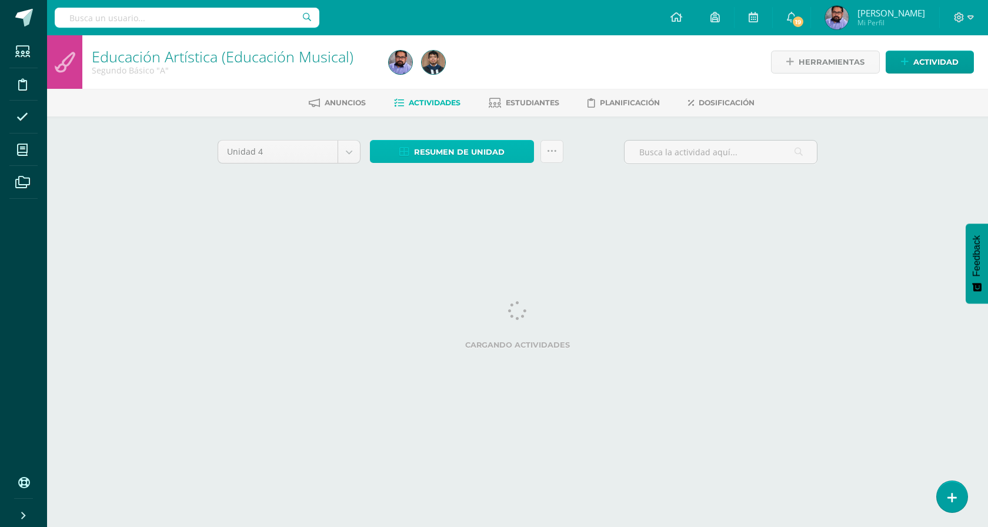
click at [460, 146] on span "Resumen de unidad" at bounding box center [459, 152] width 91 height 22
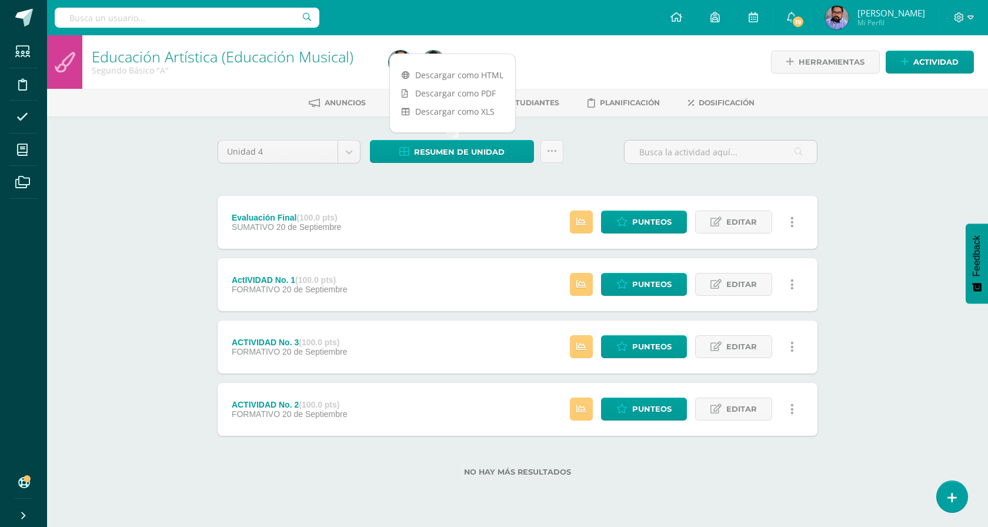
click at [459, 75] on div at bounding box center [535, 62] width 302 height 54
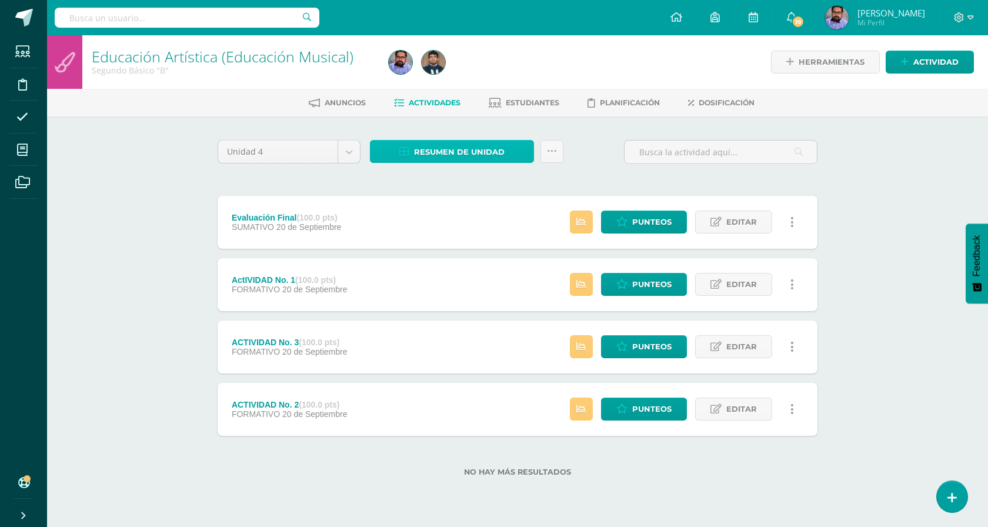
click at [436, 148] on span "Resumen de unidad" at bounding box center [459, 152] width 91 height 22
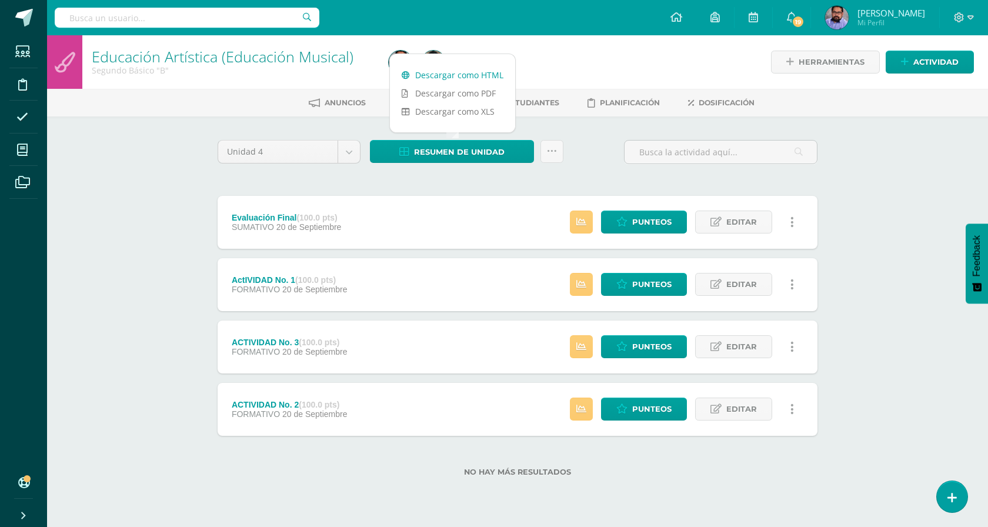
click at [474, 78] on link "Descargar como HTML" at bounding box center [452, 75] width 125 height 18
click at [453, 152] on span "Resumen de unidad" at bounding box center [459, 152] width 91 height 22
click at [466, 79] on link "Descargar como HTML" at bounding box center [452, 75] width 125 height 18
click at [441, 164] on div "Resumen de unidad Descargar como HTML Descargar como PDF Descargar como XLS Sub…" at bounding box center [466, 157] width 203 height 34
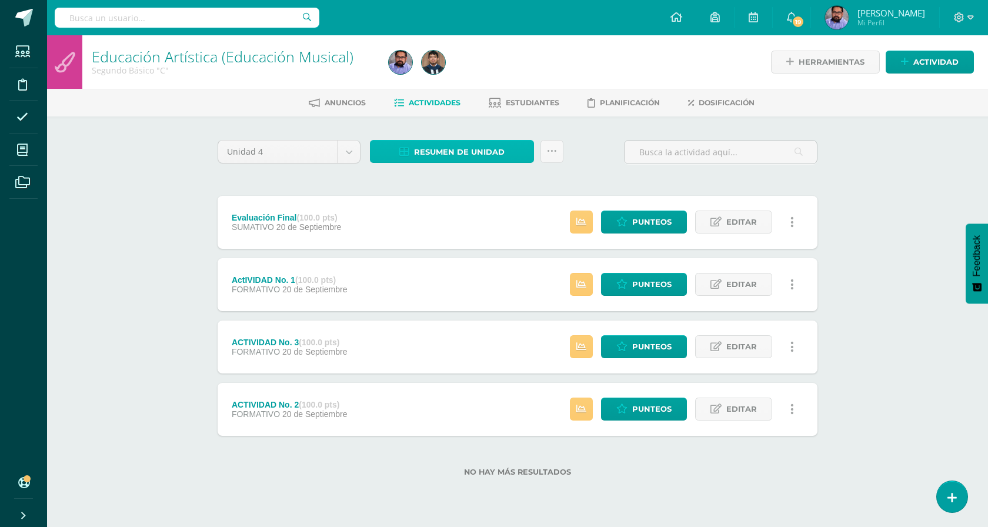
click at [447, 146] on span "Resumen de unidad" at bounding box center [459, 152] width 91 height 22
click at [446, 72] on div at bounding box center [433, 62] width 33 height 54
click at [464, 152] on span "Resumen de unidad" at bounding box center [459, 152] width 91 height 22
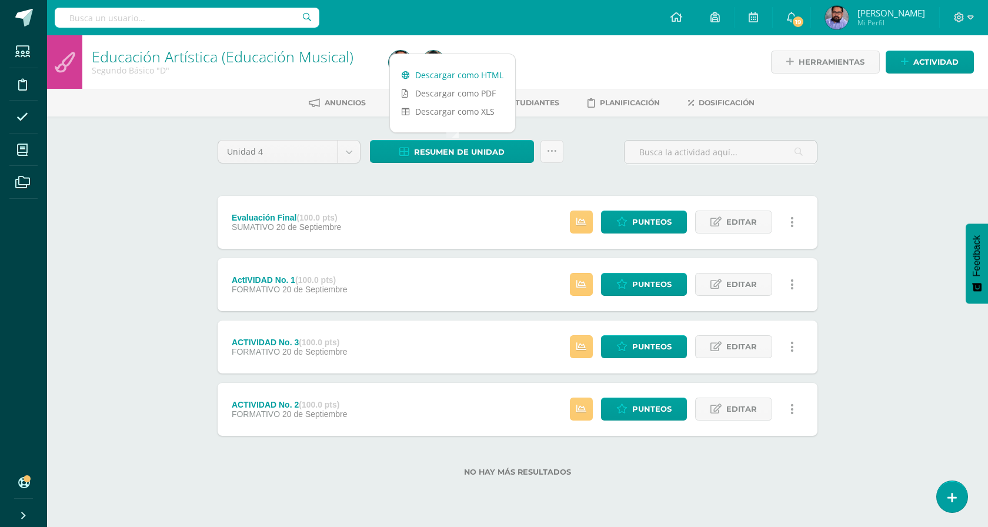
click at [474, 76] on link "Descargar como HTML" at bounding box center [452, 75] width 125 height 18
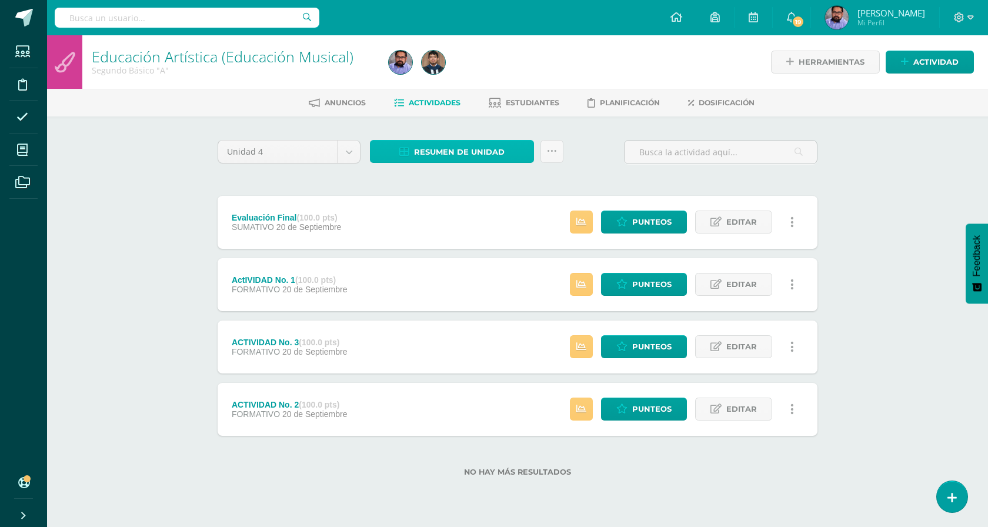
click at [432, 146] on span "Resumen de unidad" at bounding box center [459, 152] width 91 height 22
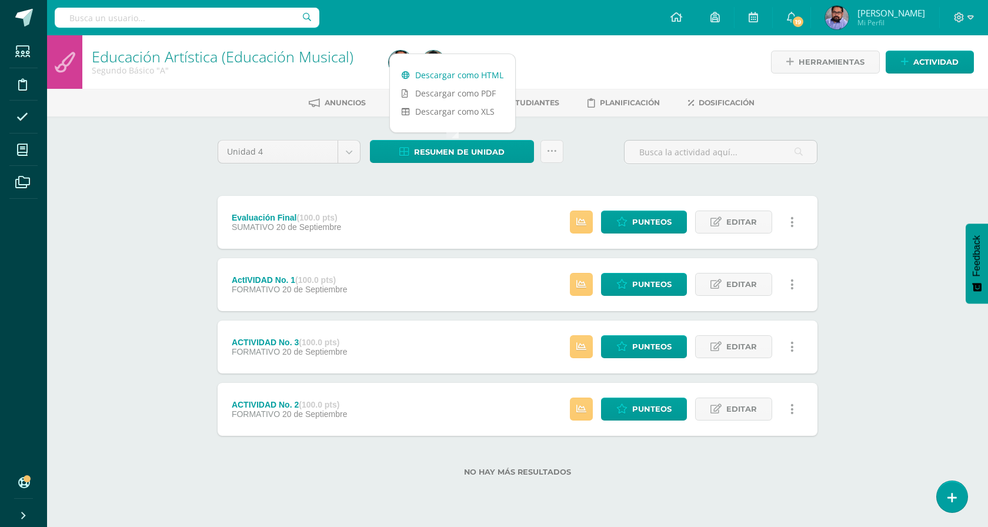
click at [448, 74] on link "Descargar como HTML" at bounding box center [452, 75] width 125 height 18
